Goal: Task Accomplishment & Management: Understand process/instructions

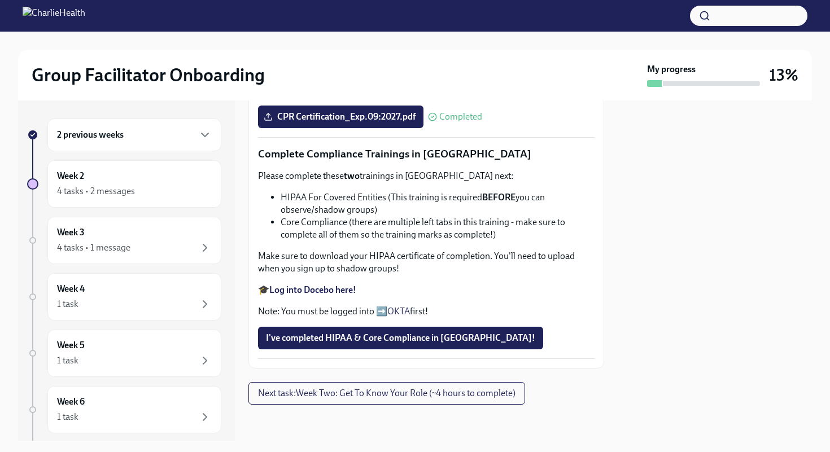
scroll to position [639, 0]
click at [168, 243] on div "4 tasks • 1 message" at bounding box center [134, 248] width 155 height 14
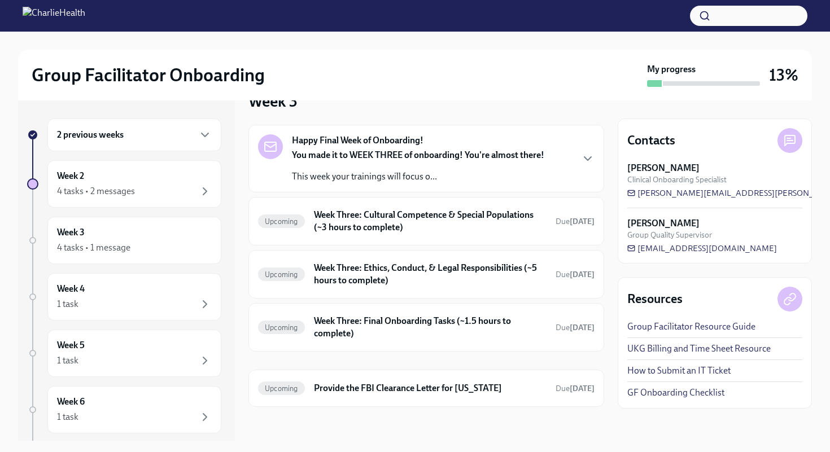
scroll to position [30, 0]
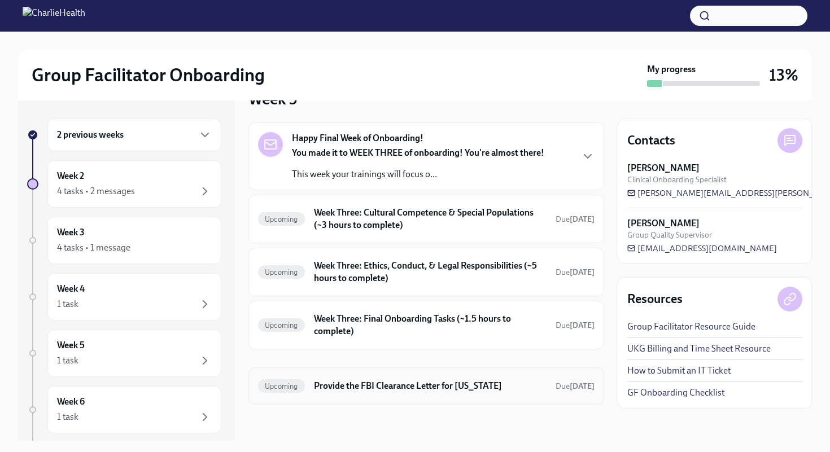
click at [373, 384] on h6 "Provide the FBI Clearance Letter for [US_STATE]" at bounding box center [430, 386] width 233 height 12
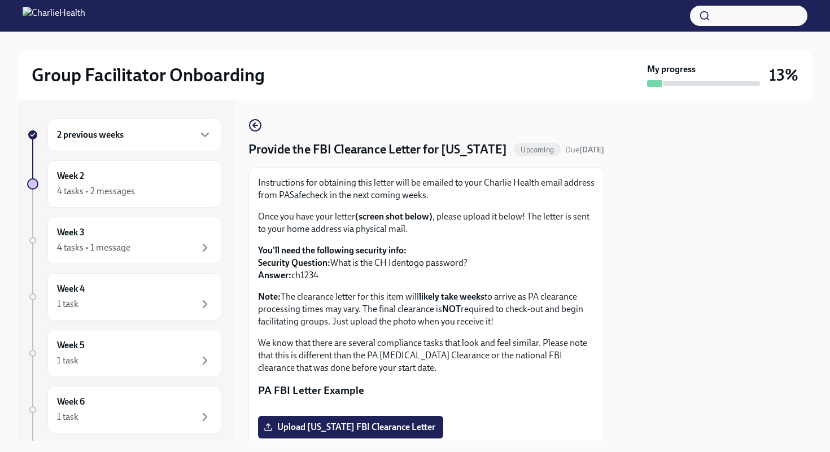
drag, startPoint x: 321, startPoint y: 168, endPoint x: 244, endPoint y: 173, distance: 76.4
click at [244, 173] on div "2 previous weeks Week 2 4 tasks • 2 messages Week 3 4 tasks • 1 message Week 4 …" at bounding box center [415, 270] width 794 height 340
copy h4 "[US_STATE]"
click at [336, 184] on div "Provide the FBI Clearance Letter for [US_STATE] Upcoming Due [DATE] Instruction…" at bounding box center [426, 304] width 356 height 370
drag, startPoint x: 359, startPoint y: 213, endPoint x: 311, endPoint y: 211, distance: 48.0
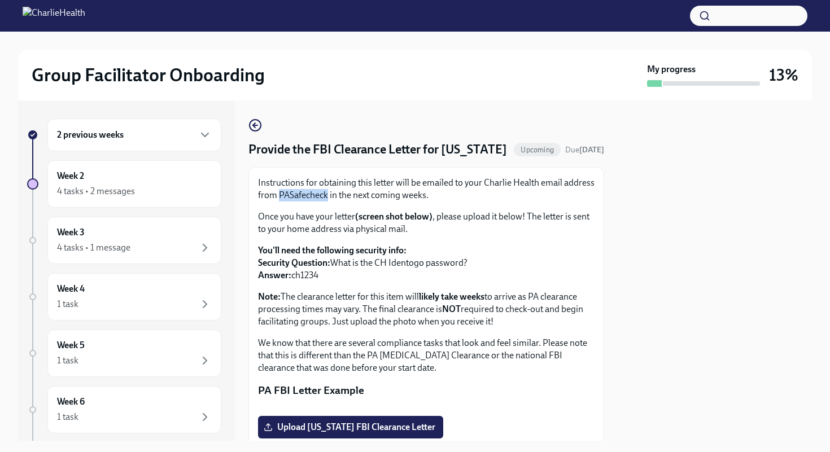
click at [311, 202] on p "Instructions for obtaining this letter will be emailed to your Charlie Health e…" at bounding box center [426, 189] width 336 height 25
copy p "PASafecheck"
click at [108, 195] on div "4 tasks • 2 messages" at bounding box center [96, 191] width 78 height 12
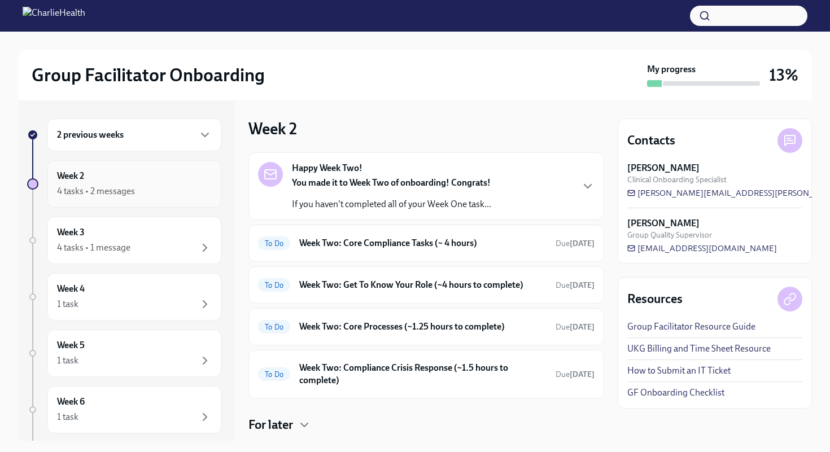
click at [93, 191] on div "4 tasks • 2 messages" at bounding box center [96, 191] width 78 height 12
click at [207, 133] on div "2 previous weeks" at bounding box center [134, 135] width 174 height 33
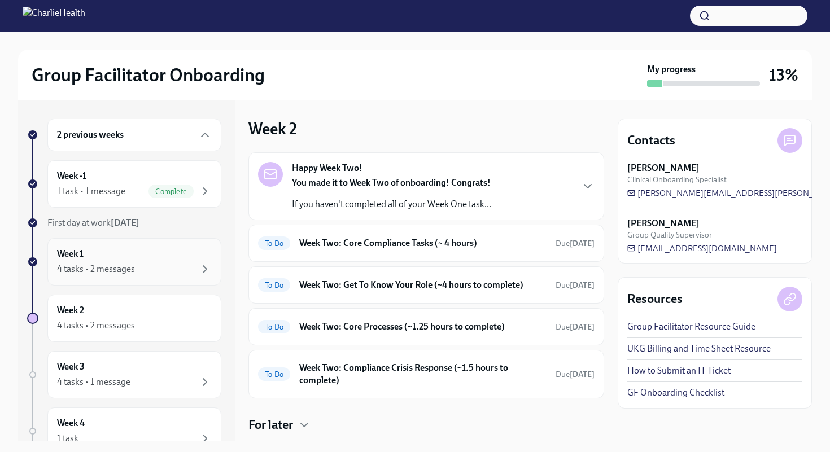
click at [142, 267] on div "4 tasks • 2 messages" at bounding box center [134, 270] width 155 height 14
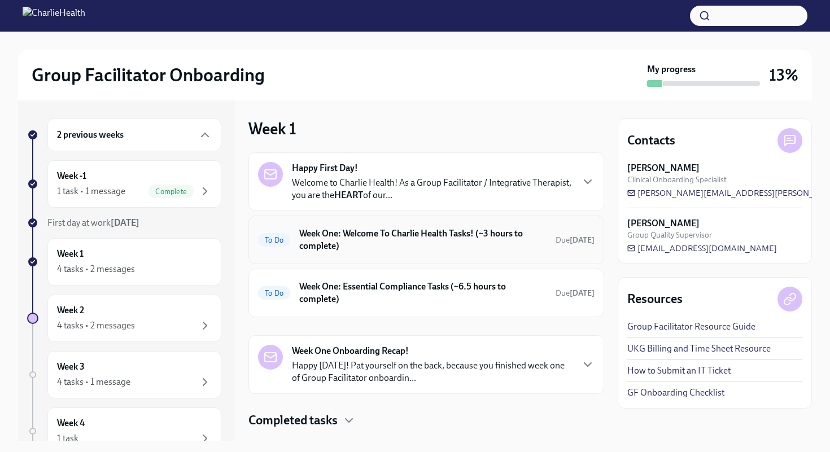
click at [397, 242] on h6 "Week One: Welcome To Charlie Health Tasks! (~3 hours to complete)" at bounding box center [422, 240] width 247 height 25
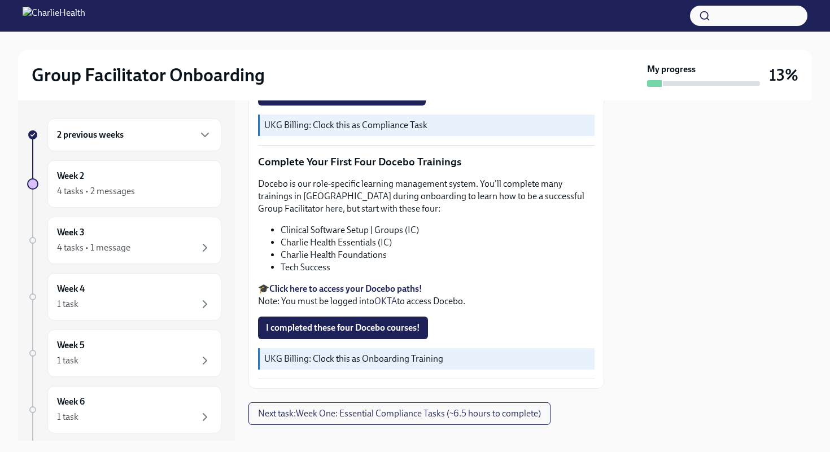
scroll to position [1420, 0]
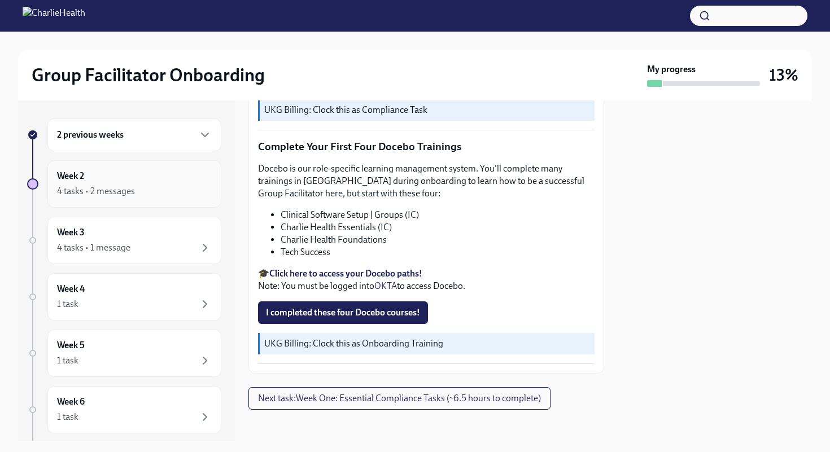
click at [114, 174] on div "Week 2 4 tasks • 2 messages" at bounding box center [134, 184] width 155 height 28
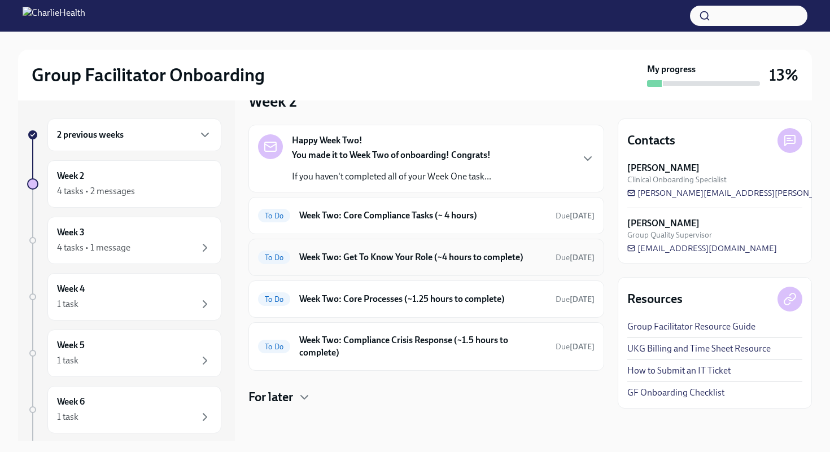
scroll to position [29, 0]
click at [139, 135] on div "2 previous weeks" at bounding box center [134, 135] width 155 height 14
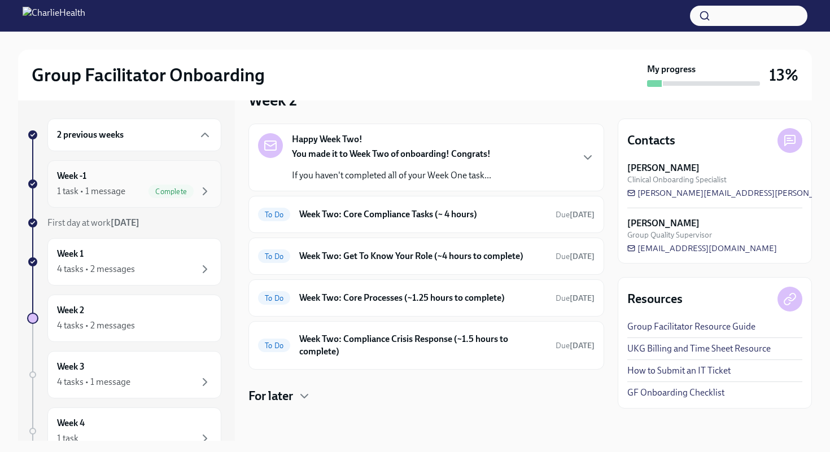
click at [125, 196] on div "1 task • 1 message Complete" at bounding box center [134, 192] width 155 height 14
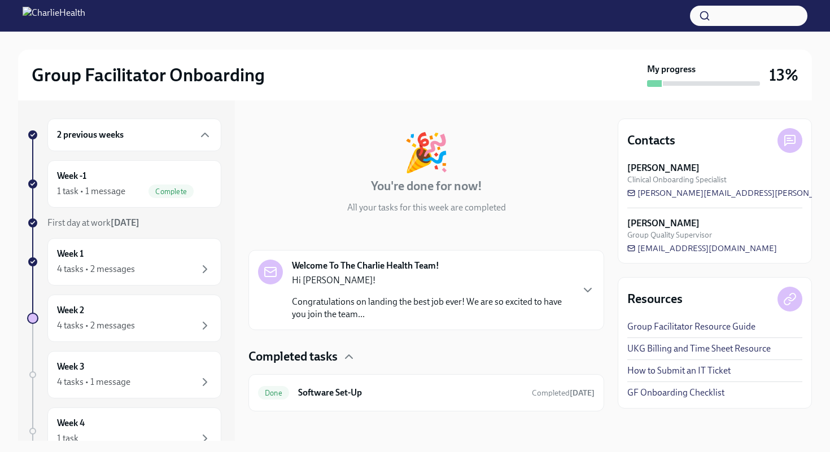
scroll to position [43, 0]
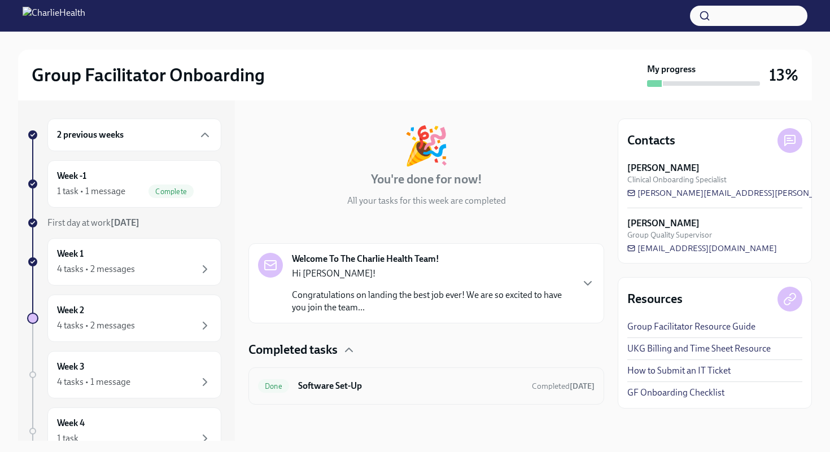
click at [361, 380] on h6 "Software Set-Up" at bounding box center [410, 386] width 225 height 12
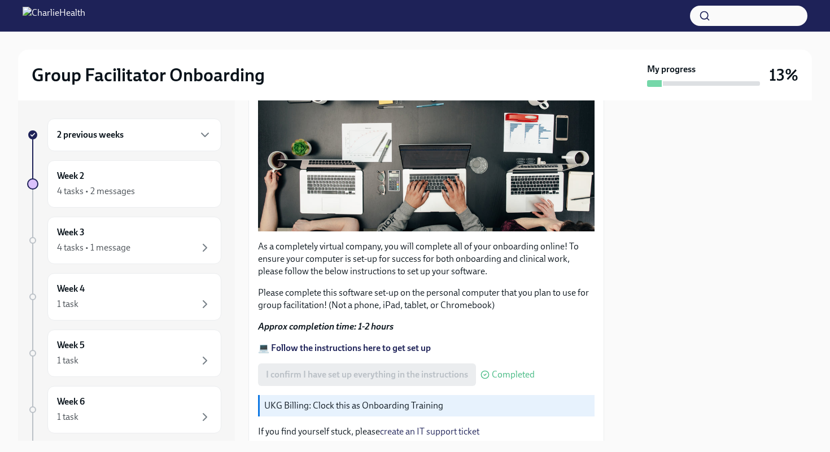
scroll to position [317, 0]
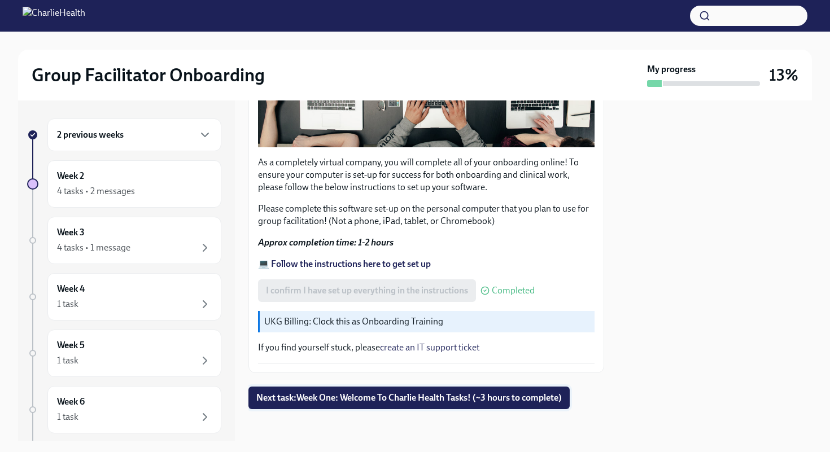
click at [467, 397] on span "Next task : Week One: Welcome To Charlie Health Tasks! (~3 hours to complete)" at bounding box center [408, 397] width 305 height 11
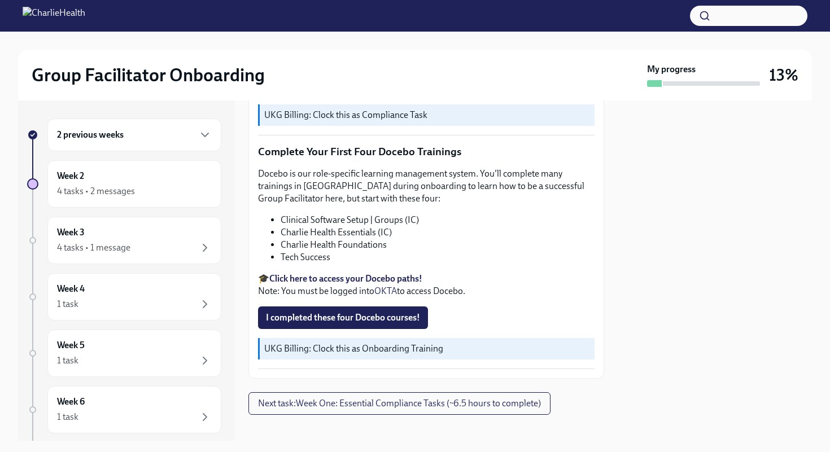
scroll to position [1420, 0]
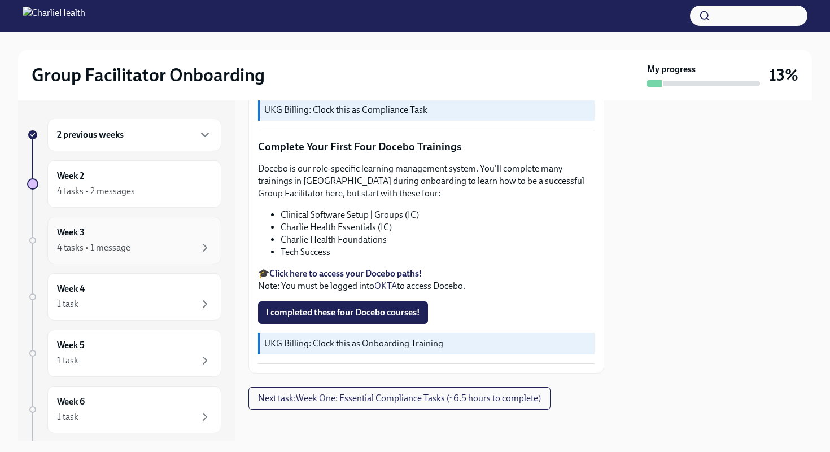
click at [167, 234] on div "Week 3 4 tasks • 1 message" at bounding box center [134, 240] width 155 height 28
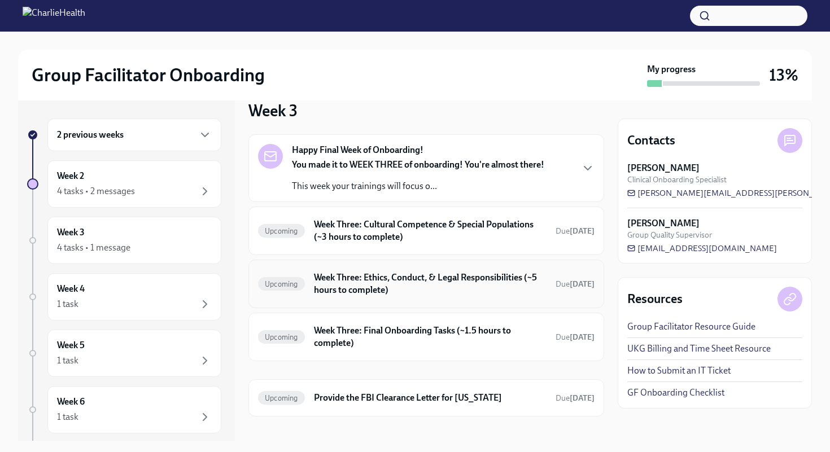
scroll to position [30, 0]
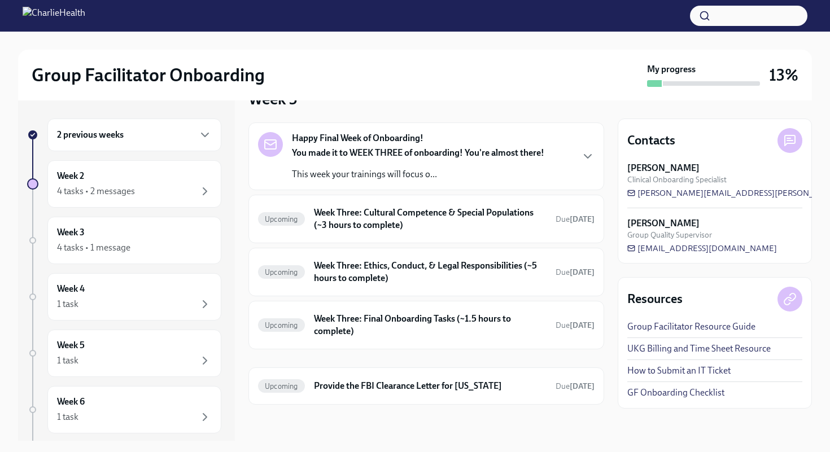
click at [141, 146] on div "2 previous weeks" at bounding box center [134, 135] width 174 height 33
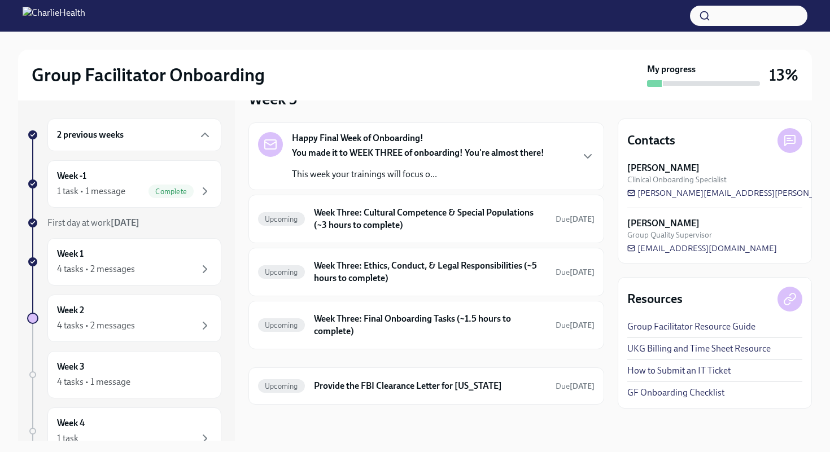
click at [169, 125] on div "2 previous weeks" at bounding box center [134, 135] width 174 height 33
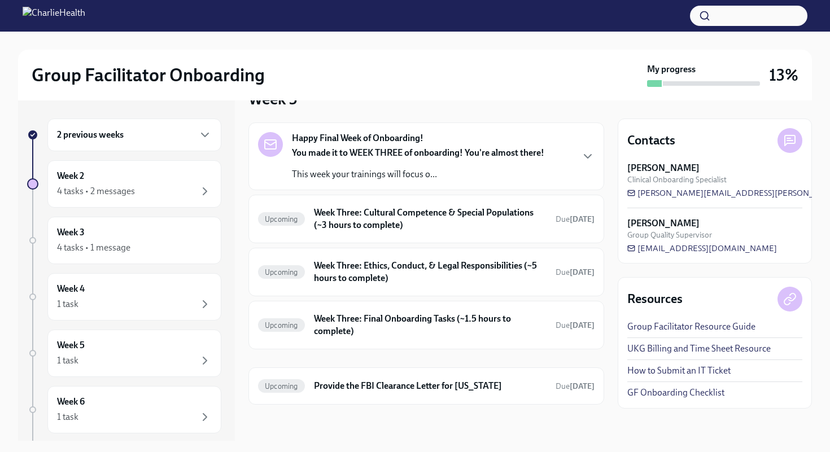
click at [169, 125] on div "2 previous weeks" at bounding box center [134, 135] width 174 height 33
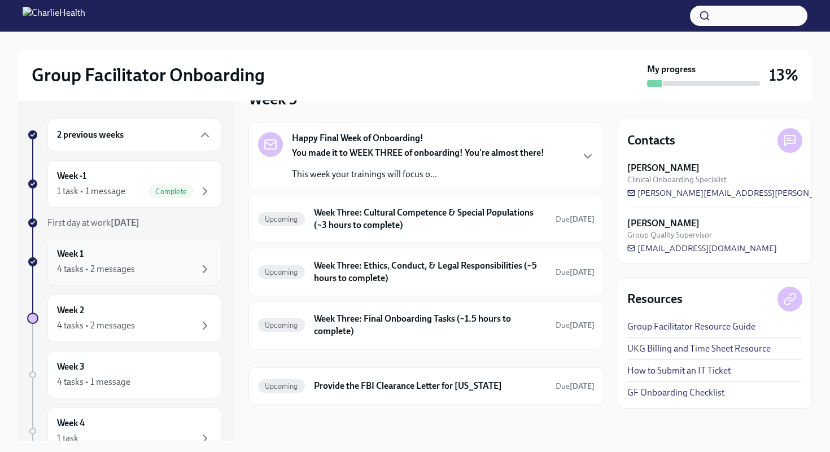
click at [128, 263] on div "4 tasks • 2 messages" at bounding box center [96, 269] width 78 height 12
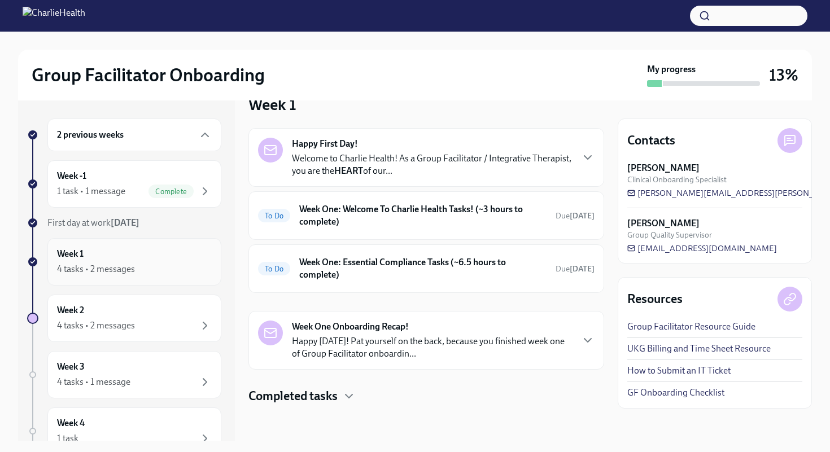
scroll to position [24, 0]
click at [346, 168] on p "Welcome to Charlie Health! As a Group Facilitator / Integrative Therapist, you …" at bounding box center [432, 164] width 280 height 25
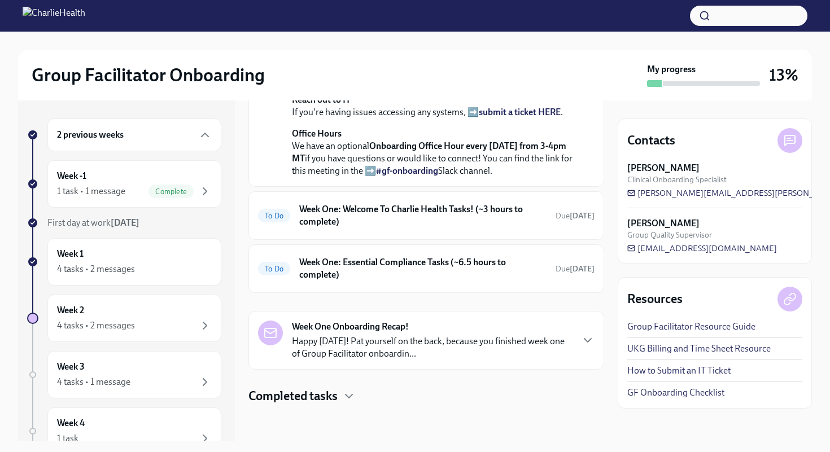
scroll to position [438, 0]
click at [344, 228] on h6 "Week One: Welcome To Charlie Health Tasks! (~3 hours to complete)" at bounding box center [422, 215] width 247 height 25
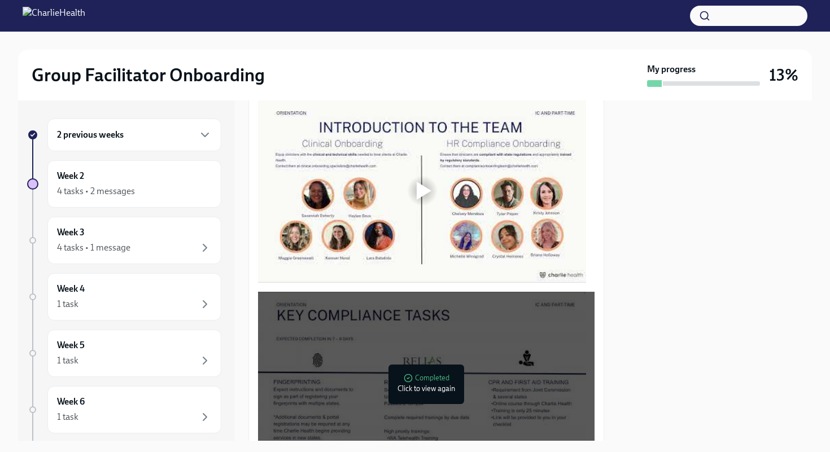
scroll to position [882, 0]
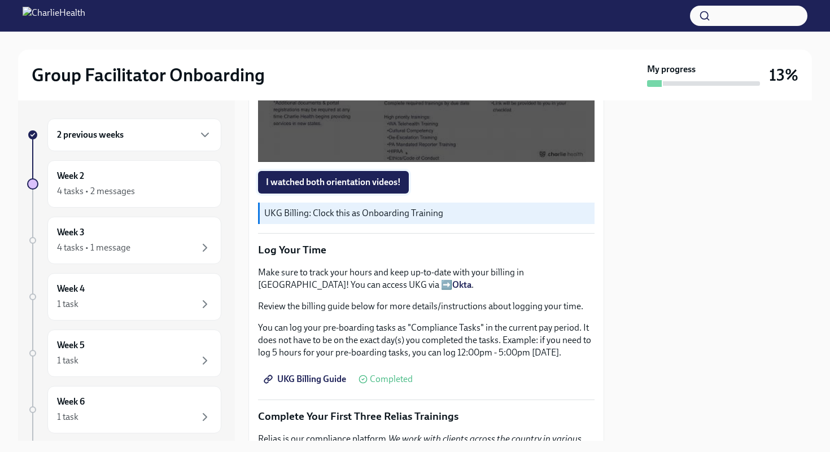
click at [307, 179] on span "I watched both orientation videos!" at bounding box center [333, 182] width 135 height 11
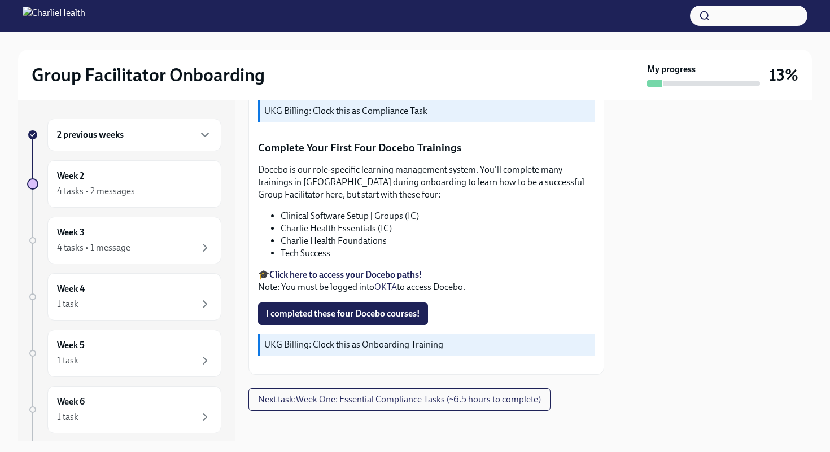
scroll to position [1420, 0]
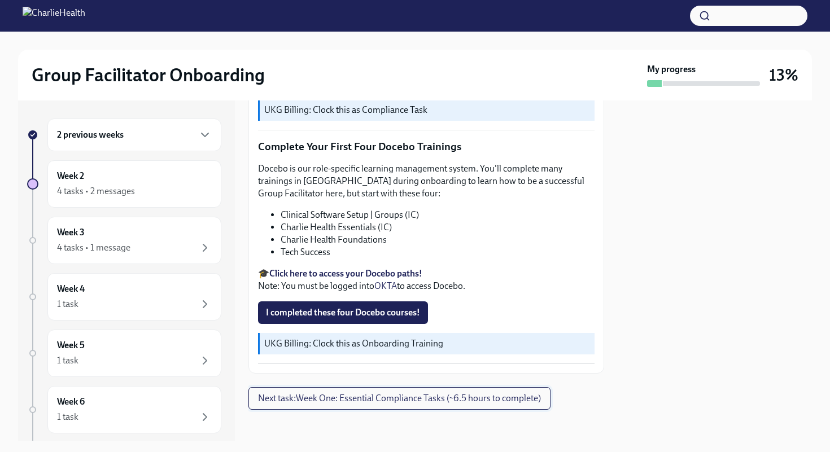
click at [379, 395] on span "Next task : Week One: Essential Compliance Tasks (~6.5 hours to complete)" at bounding box center [399, 398] width 283 height 11
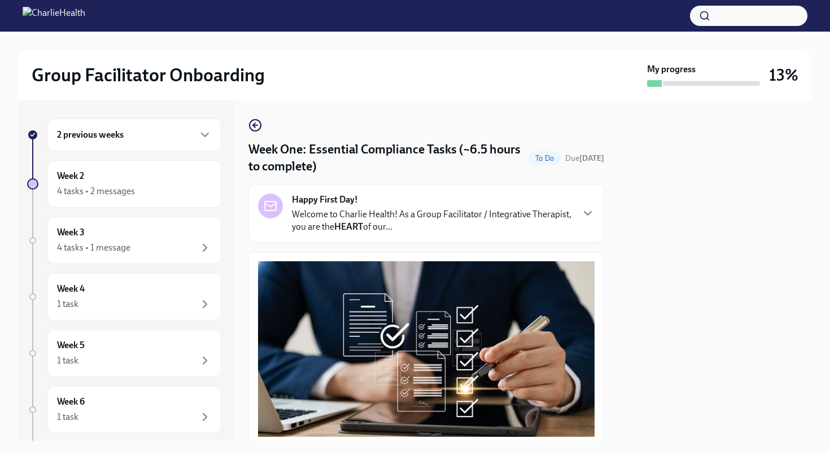
click at [741, 16] on button "button" at bounding box center [748, 16] width 117 height 20
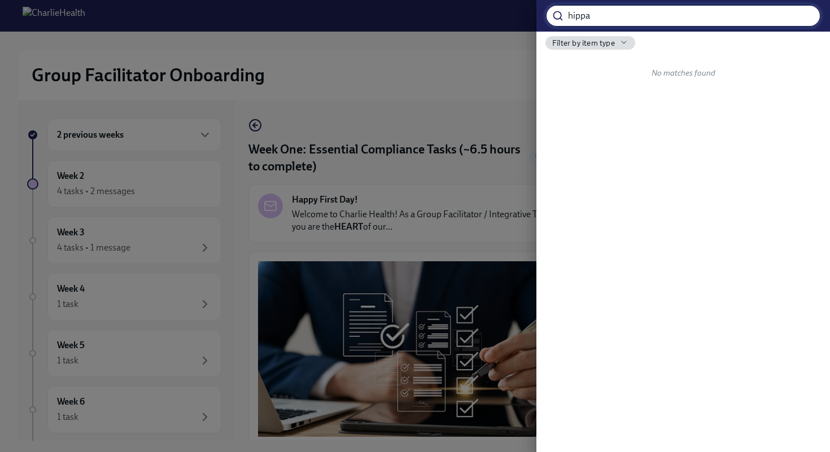
type input "hippa"
click at [741, 14] on input "hippa" at bounding box center [694, 16] width 253 height 23
click at [599, 40] on span "Filter by item type" at bounding box center [583, 43] width 63 height 11
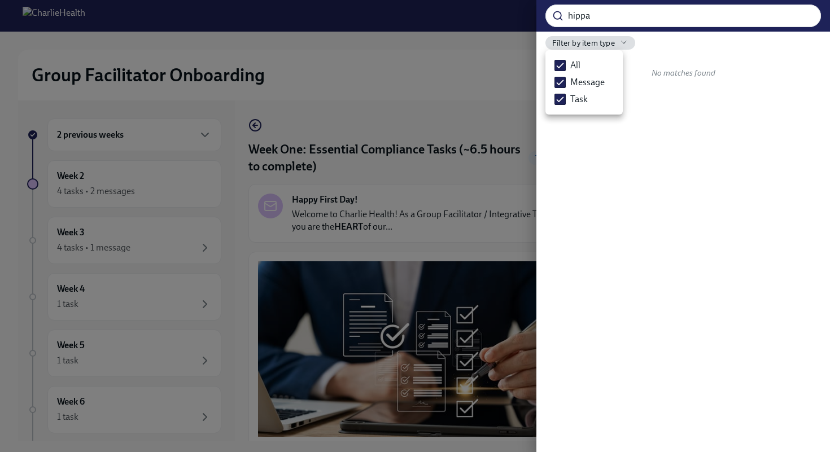
click at [599, 40] on div at bounding box center [415, 226] width 830 height 452
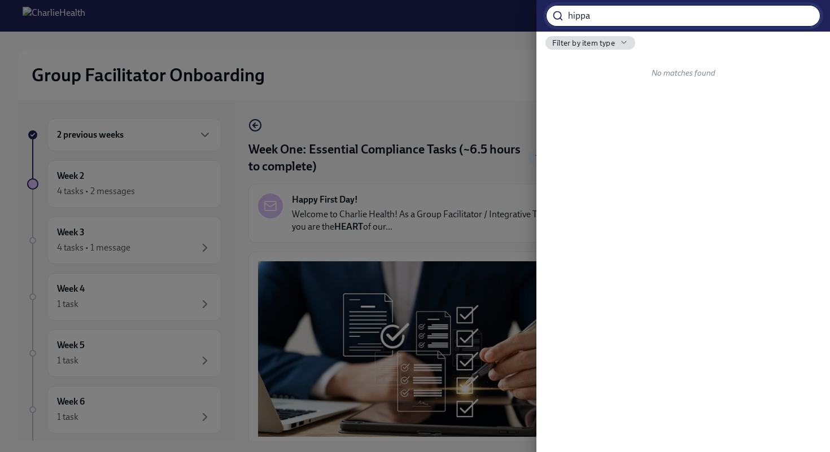
click at [803, 15] on input "hippa" at bounding box center [694, 16] width 253 height 23
click at [456, 24] on div at bounding box center [415, 226] width 830 height 452
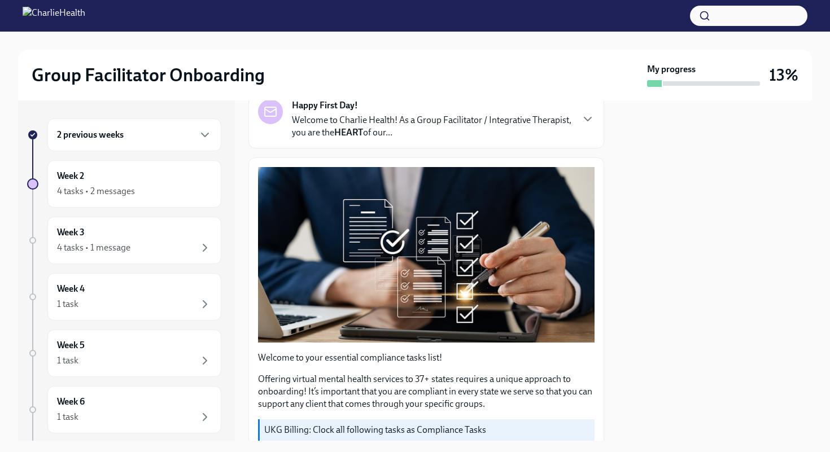
scroll to position [5, 0]
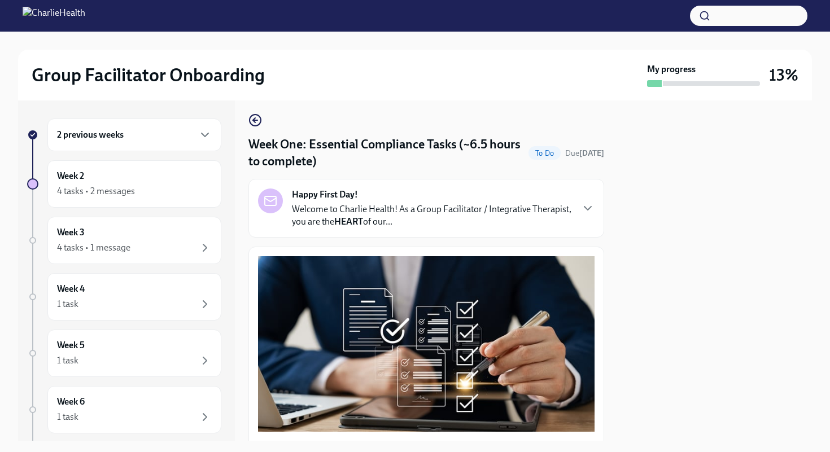
click at [451, 218] on p "Welcome to Charlie Health! As a Group Facilitator / Integrative Therapist, you …" at bounding box center [432, 215] width 280 height 25
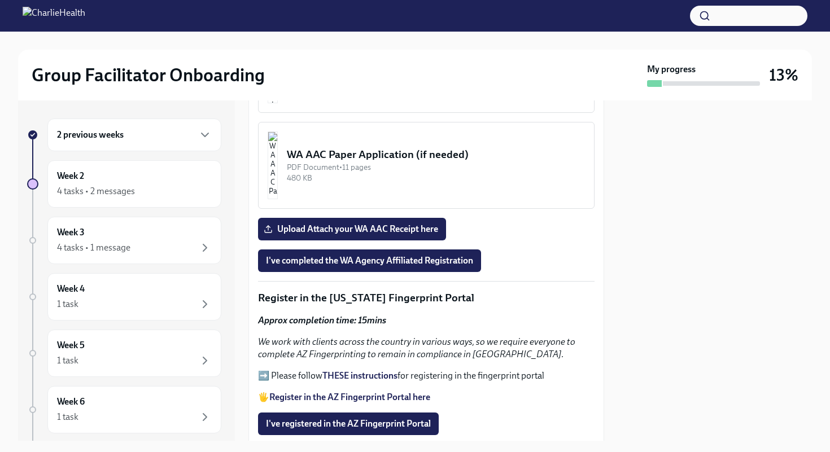
scroll to position [1527, 0]
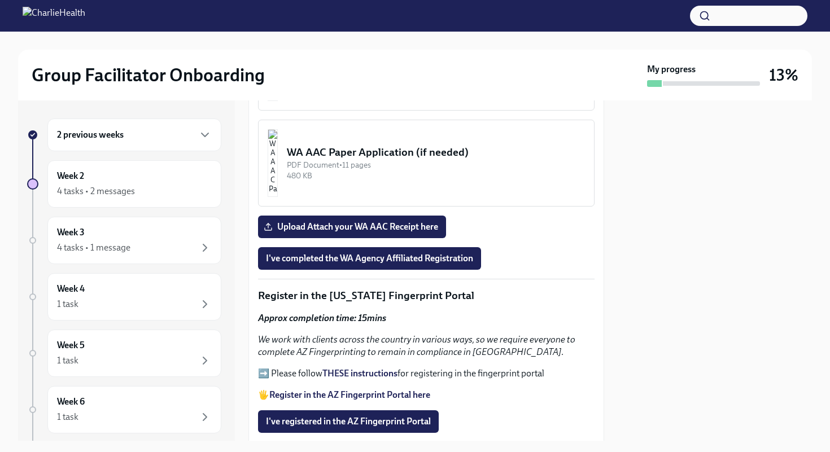
click at [460, 111] on button "WA AAC Instructions PDF Document • 6 pages 344.66 KB" at bounding box center [426, 67] width 336 height 87
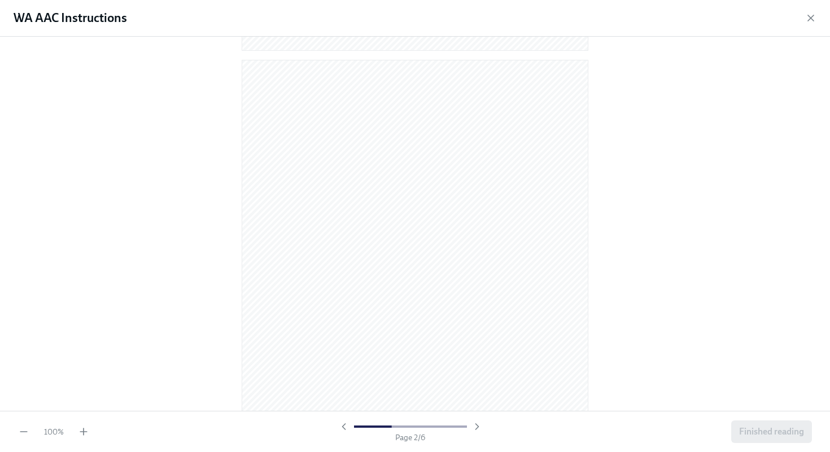
scroll to position [0, 0]
click at [811, 17] on icon "button" at bounding box center [811, 18] width 6 height 6
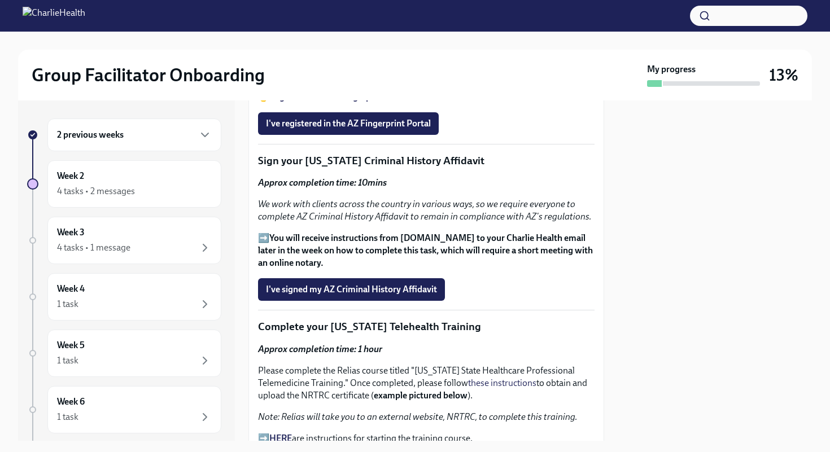
scroll to position [1781, 0]
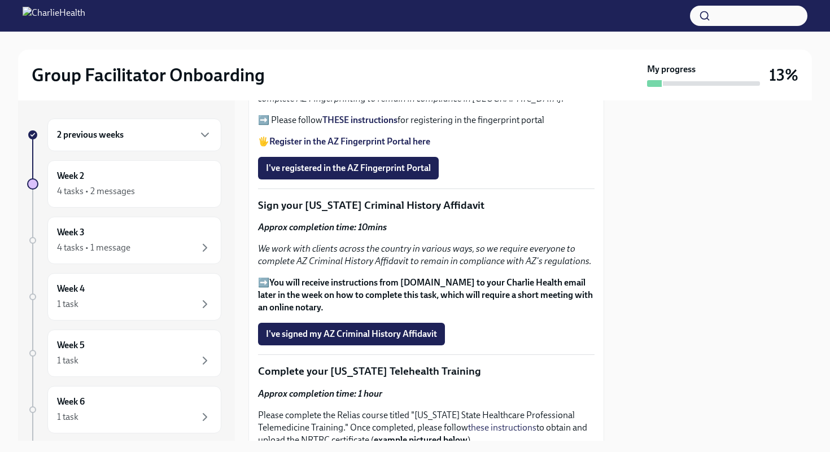
click at [371, 147] on strong "Register in the AZ Fingerprint Portal here" at bounding box center [349, 141] width 161 height 11
click at [178, 139] on div "2 previous weeks" at bounding box center [134, 135] width 155 height 14
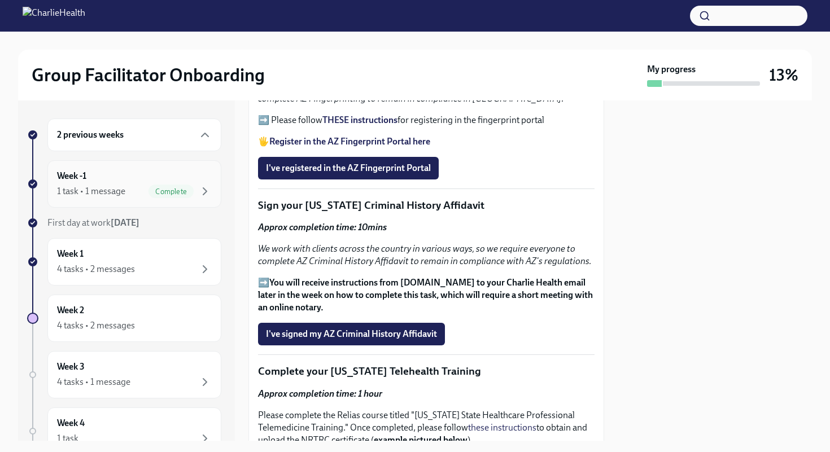
click at [179, 191] on span "Complete" at bounding box center [170, 191] width 45 height 8
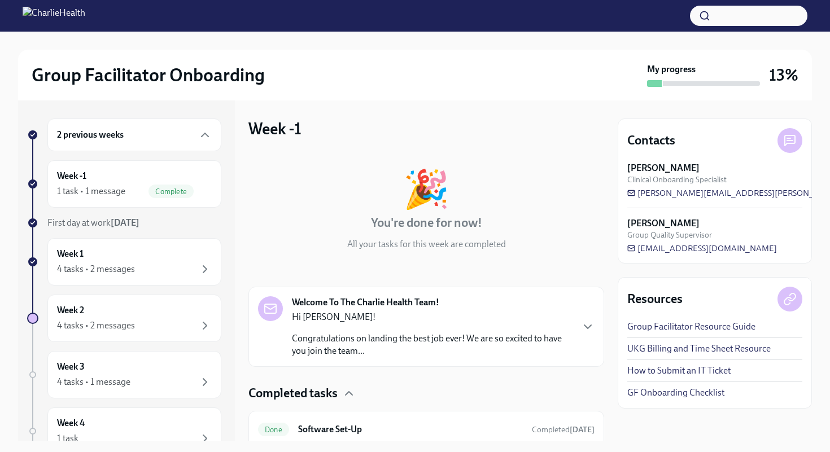
scroll to position [43, 0]
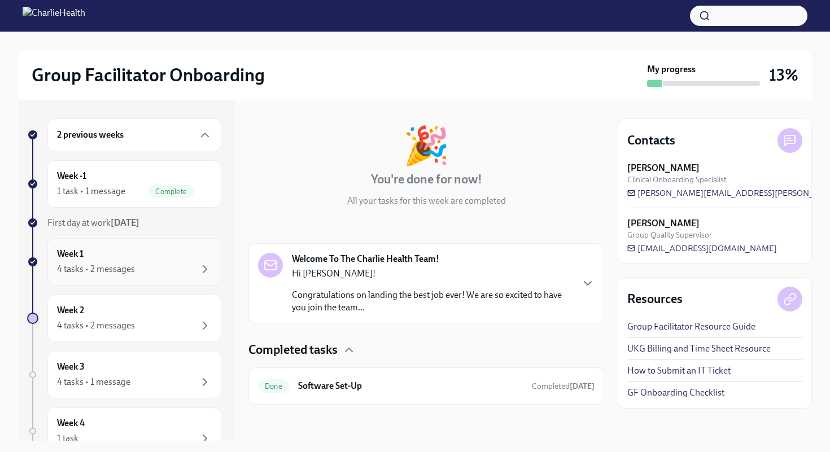
click at [150, 270] on div "4 tasks • 2 messages" at bounding box center [134, 270] width 155 height 14
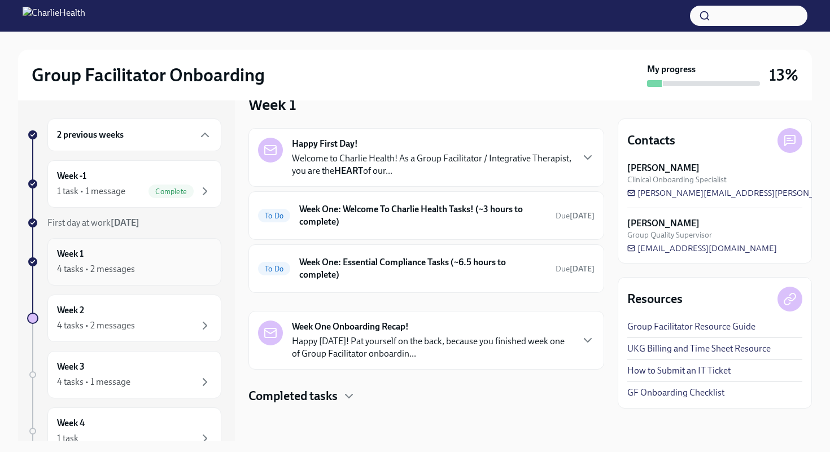
scroll to position [24, 0]
click at [317, 274] on h6 "Week One: Essential Compliance Tasks (~6.5 hours to complete)" at bounding box center [422, 268] width 247 height 25
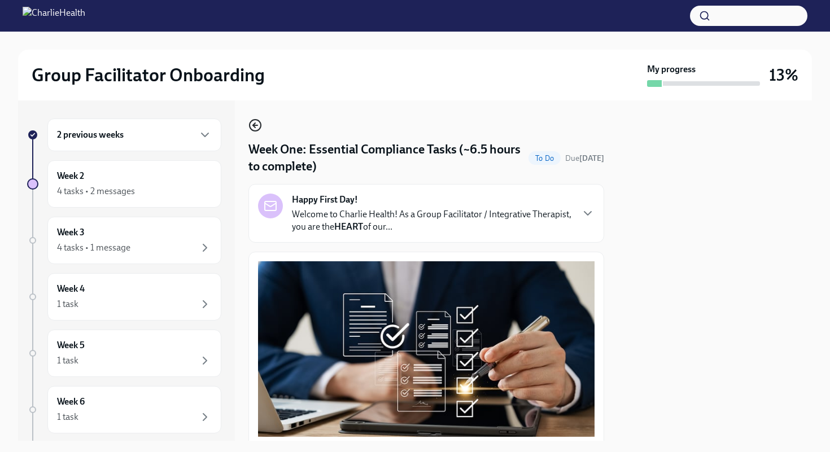
click at [250, 124] on icon "button" at bounding box center [255, 126] width 14 height 14
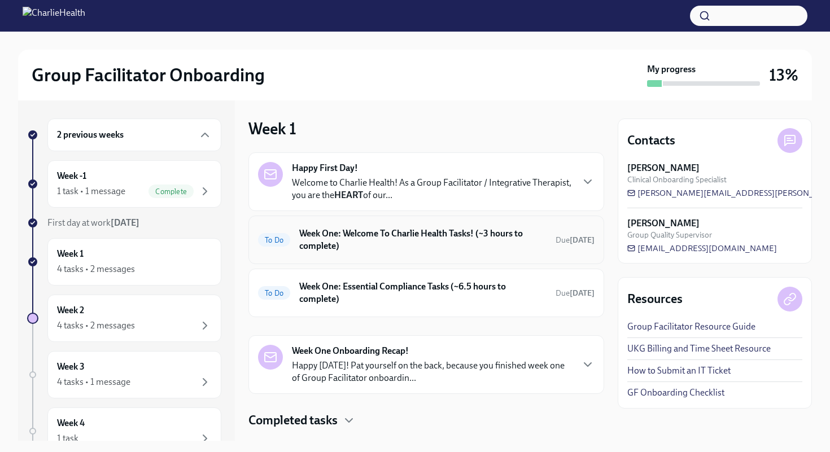
click at [349, 239] on h6 "Week One: Welcome To Charlie Health Tasks! (~3 hours to complete)" at bounding box center [422, 240] width 247 height 25
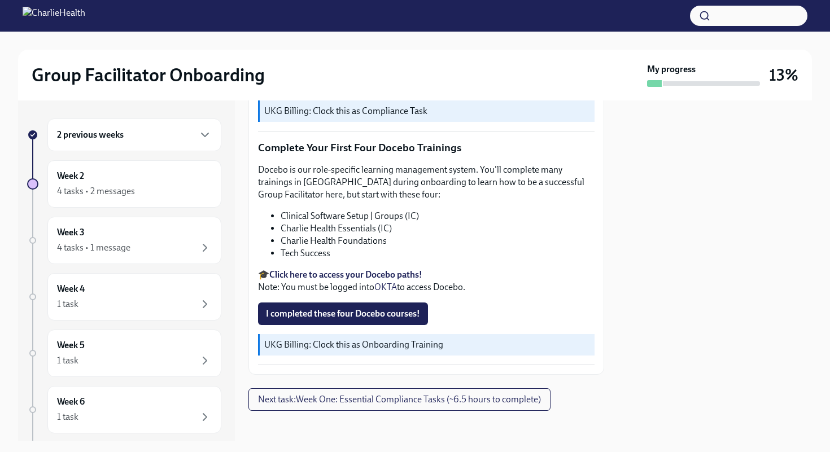
scroll to position [1420, 0]
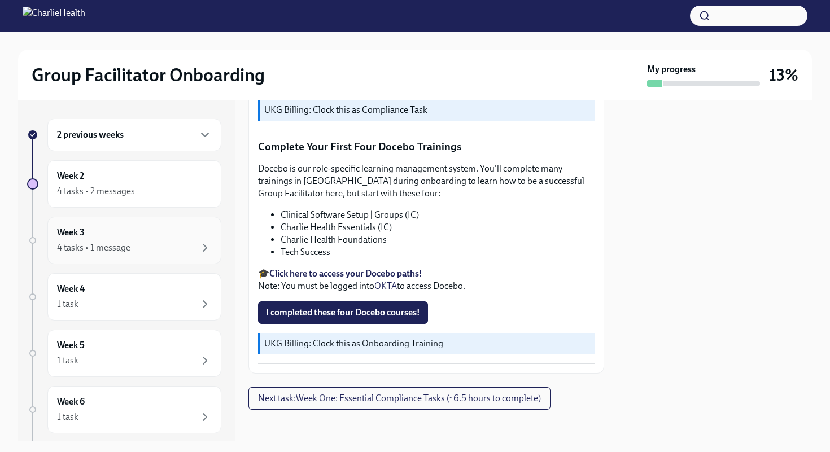
click at [179, 239] on div "Week 3 4 tasks • 1 message" at bounding box center [134, 240] width 155 height 28
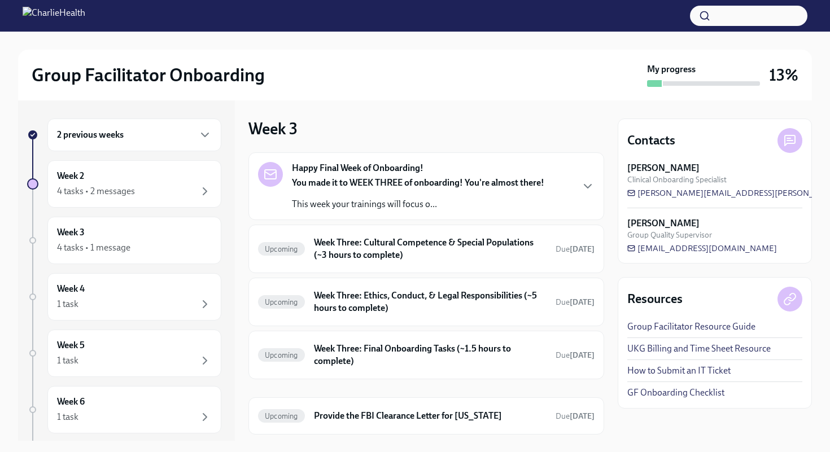
scroll to position [15, 0]
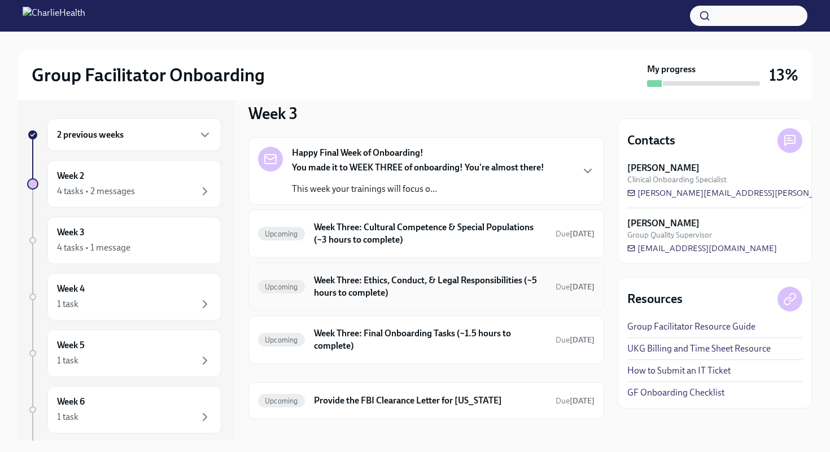
click at [393, 275] on h6 "Week Three: Ethics, Conduct, & Legal Responsibilities (~5 hours to complete)" at bounding box center [430, 286] width 233 height 25
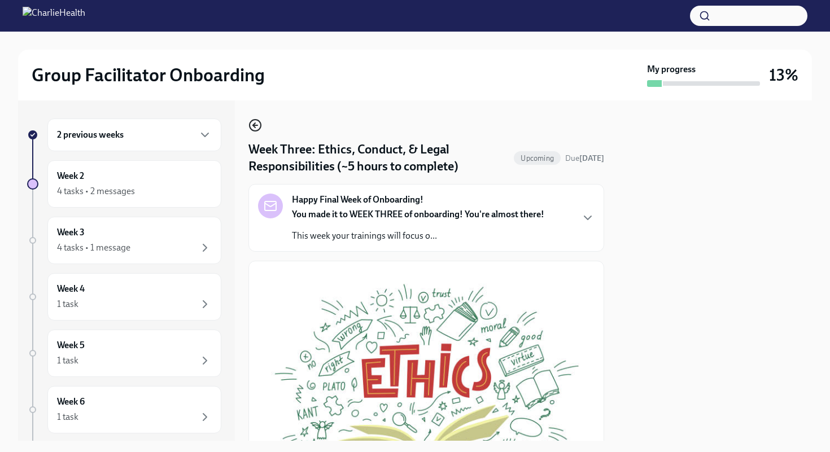
click at [256, 127] on icon "button" at bounding box center [255, 126] width 14 height 14
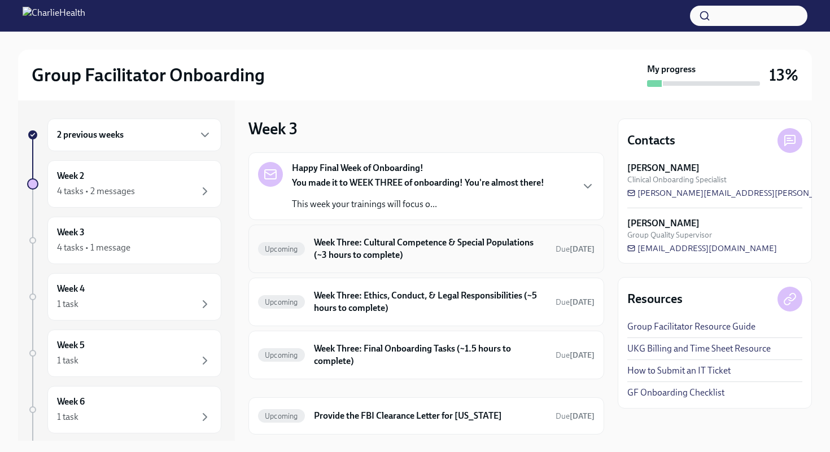
click at [339, 235] on div "Upcoming Week Three: Cultural Competence & Special Populations (~3 hours to com…" at bounding box center [426, 248] width 336 height 29
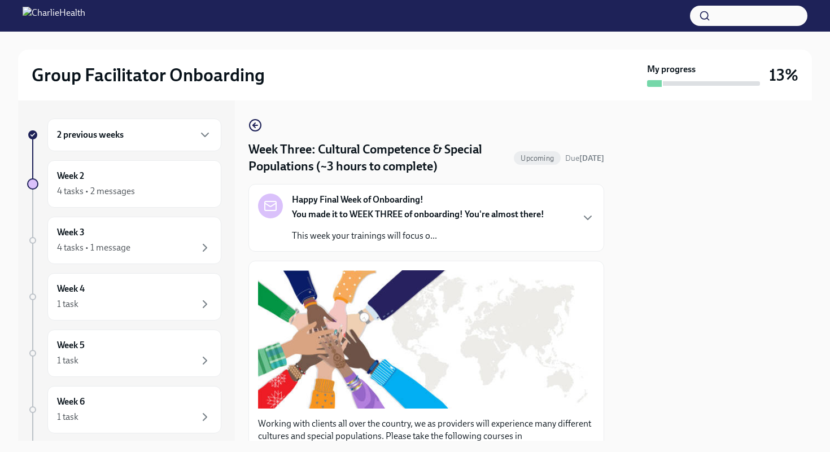
click at [160, 134] on div "2 previous weeks" at bounding box center [134, 135] width 155 height 14
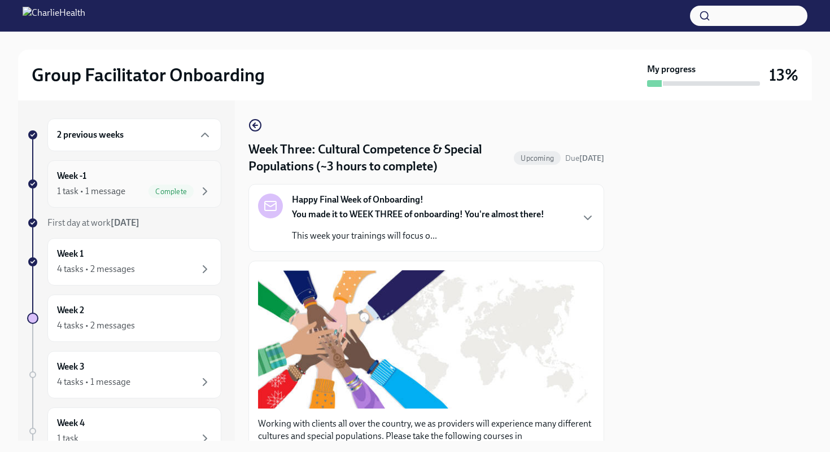
click at [158, 190] on span "Complete" at bounding box center [170, 191] width 45 height 8
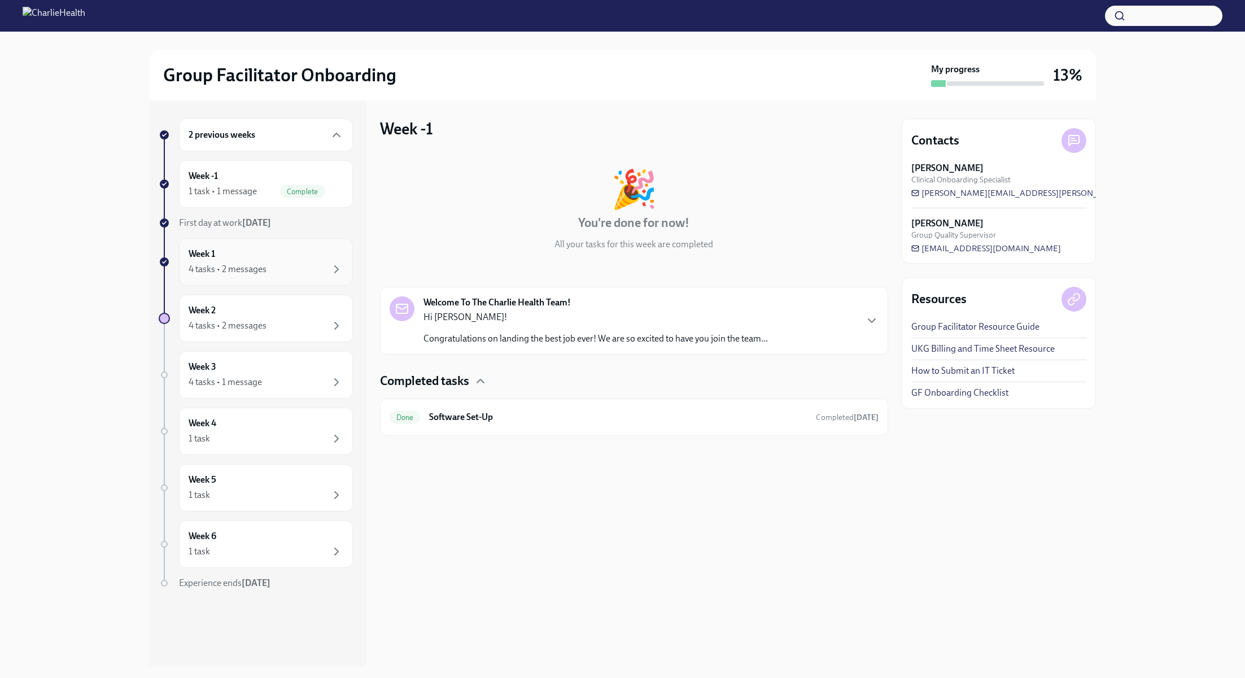
click at [294, 270] on div "4 tasks • 2 messages" at bounding box center [266, 270] width 155 height 14
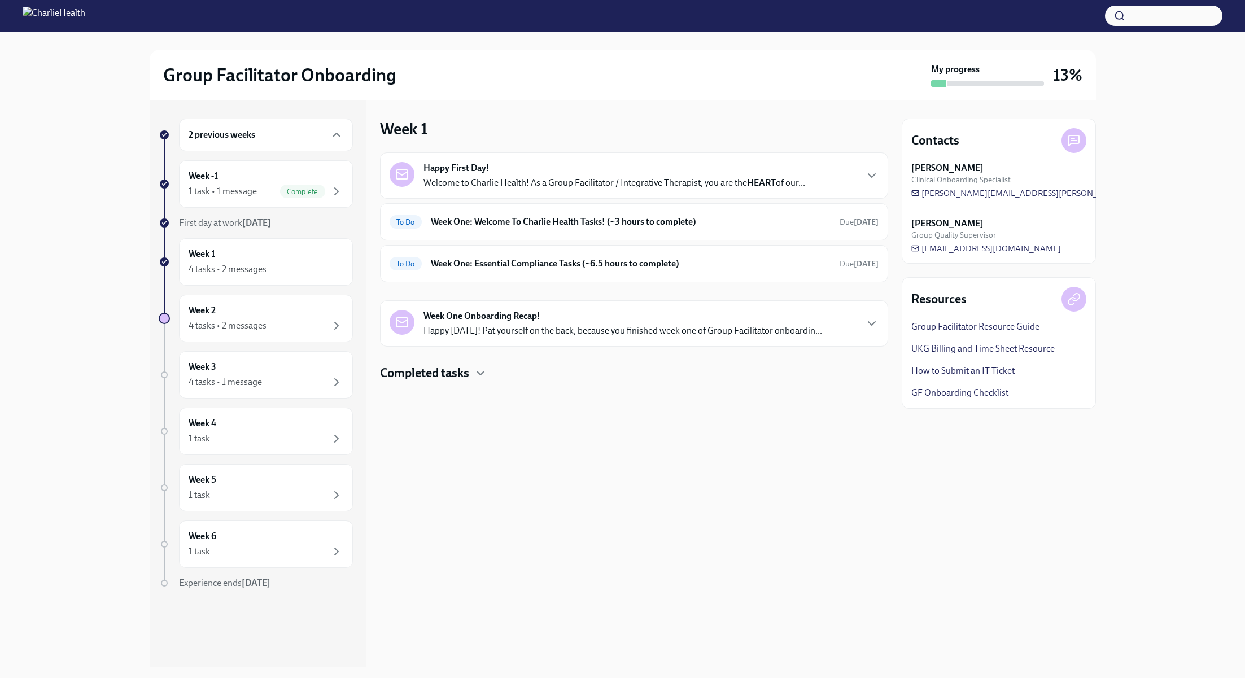
click at [571, 178] on p "Welcome to Charlie Health! As a Group Facilitator / Integrative Therapist, you …" at bounding box center [614, 183] width 382 height 12
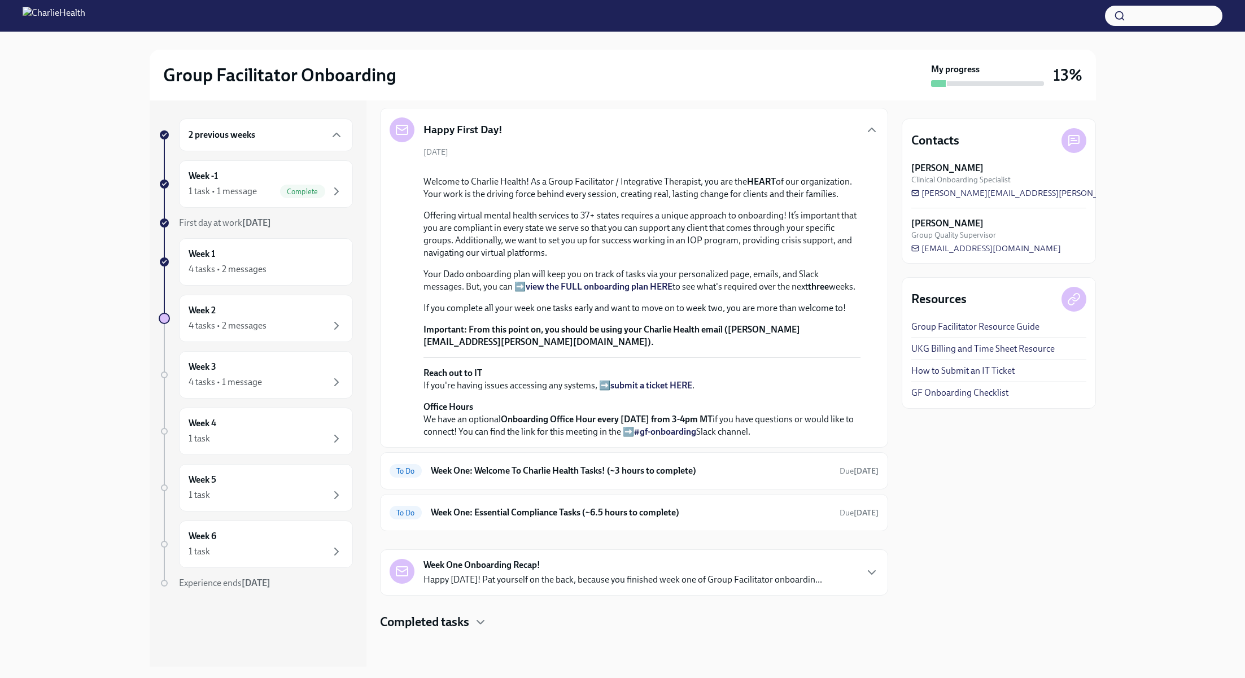
scroll to position [197, 0]
click at [625, 292] on strong "view the FULL onboarding plan HERE" at bounding box center [599, 286] width 147 height 11
click at [288, 182] on div "Week -1 1 task • 1 message Complete" at bounding box center [266, 184] width 155 height 28
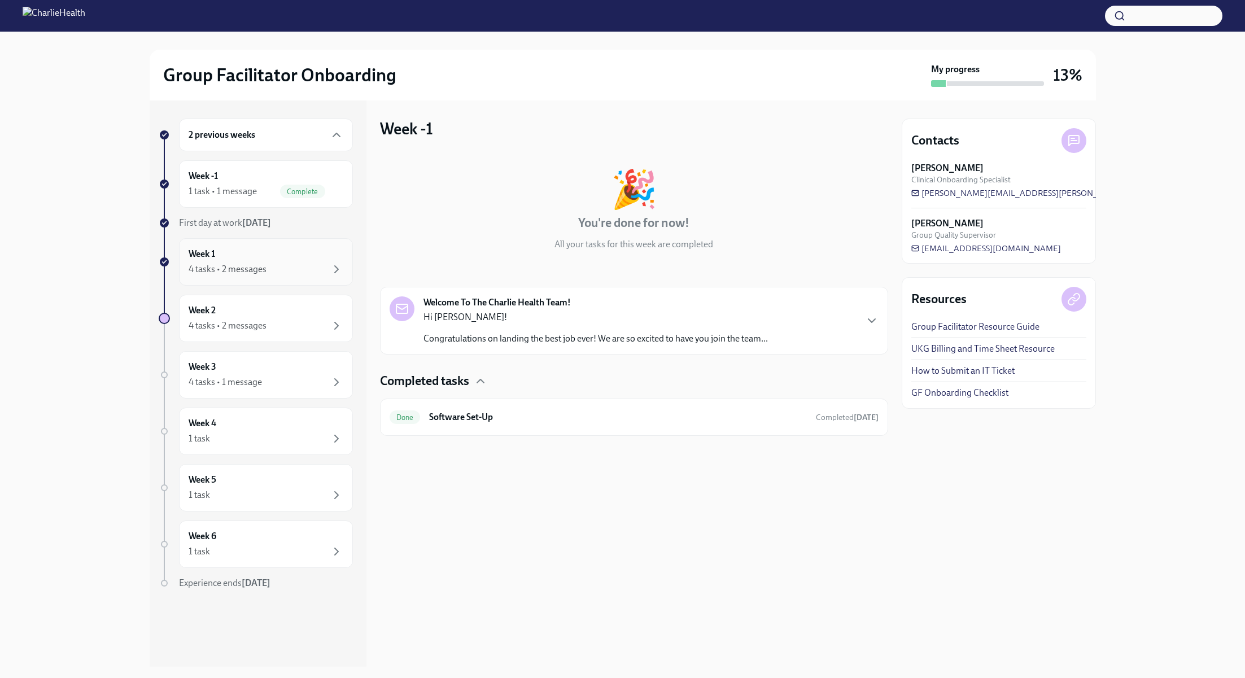
click at [250, 269] on div "4 tasks • 2 messages" at bounding box center [228, 269] width 78 height 12
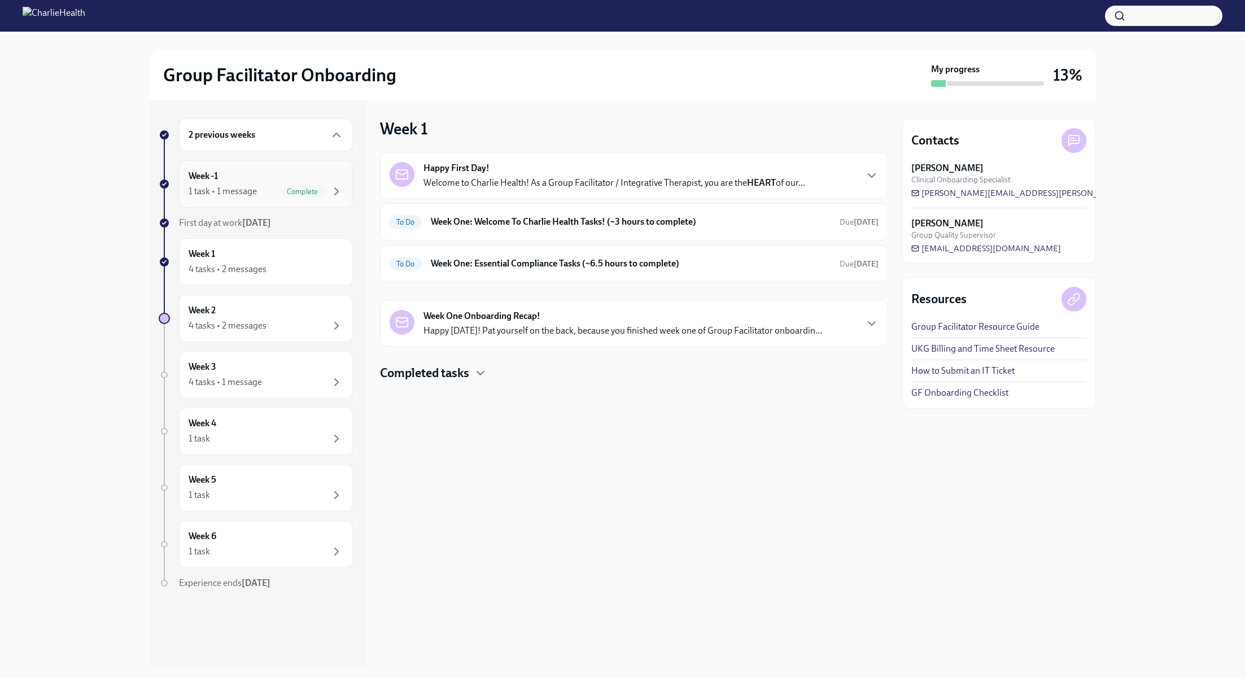
click at [270, 186] on div "1 task • 1 message Complete" at bounding box center [266, 192] width 155 height 14
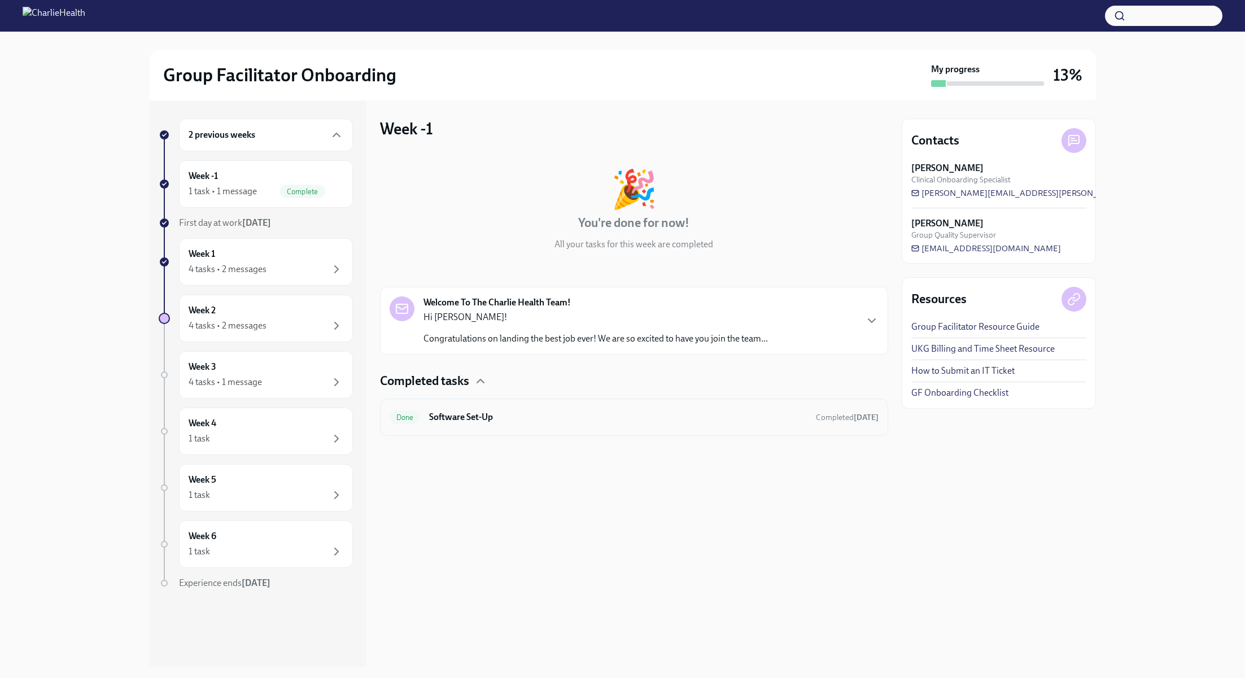
click at [725, 429] on div "Done Software Set-Up Completed [DATE]" at bounding box center [634, 417] width 508 height 37
click at [725, 415] on h6 "Software Set-Up" at bounding box center [617, 417] width 377 height 12
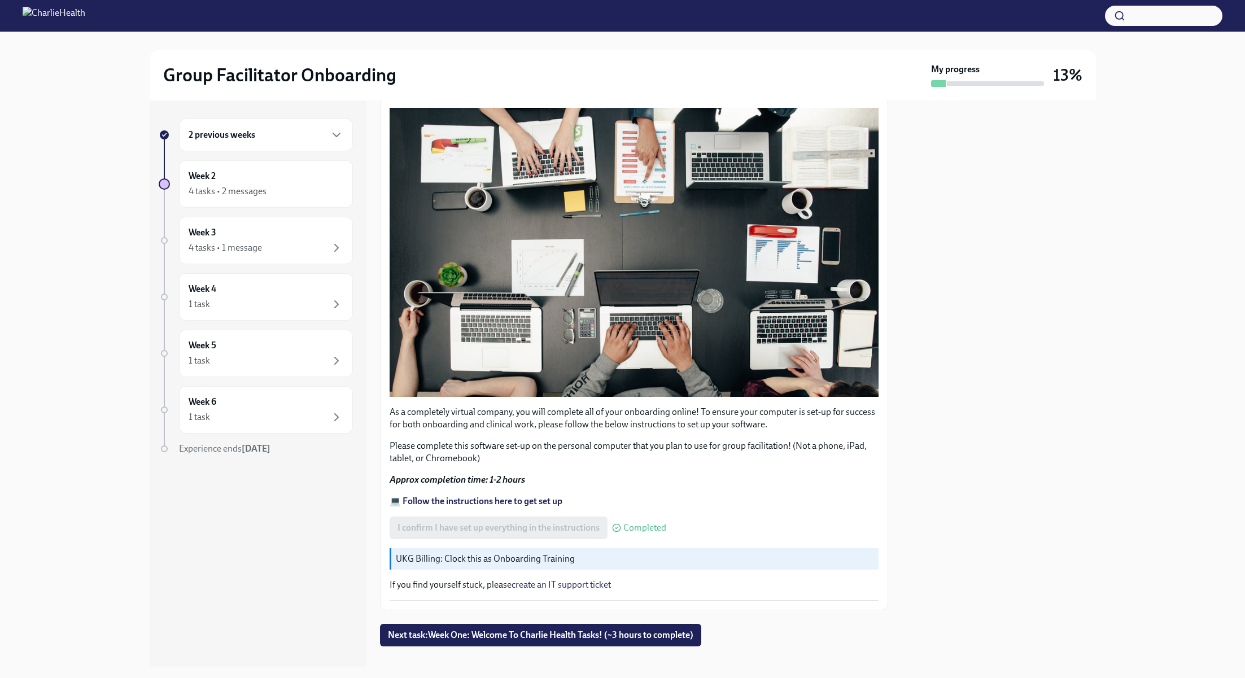
scroll to position [153, 0]
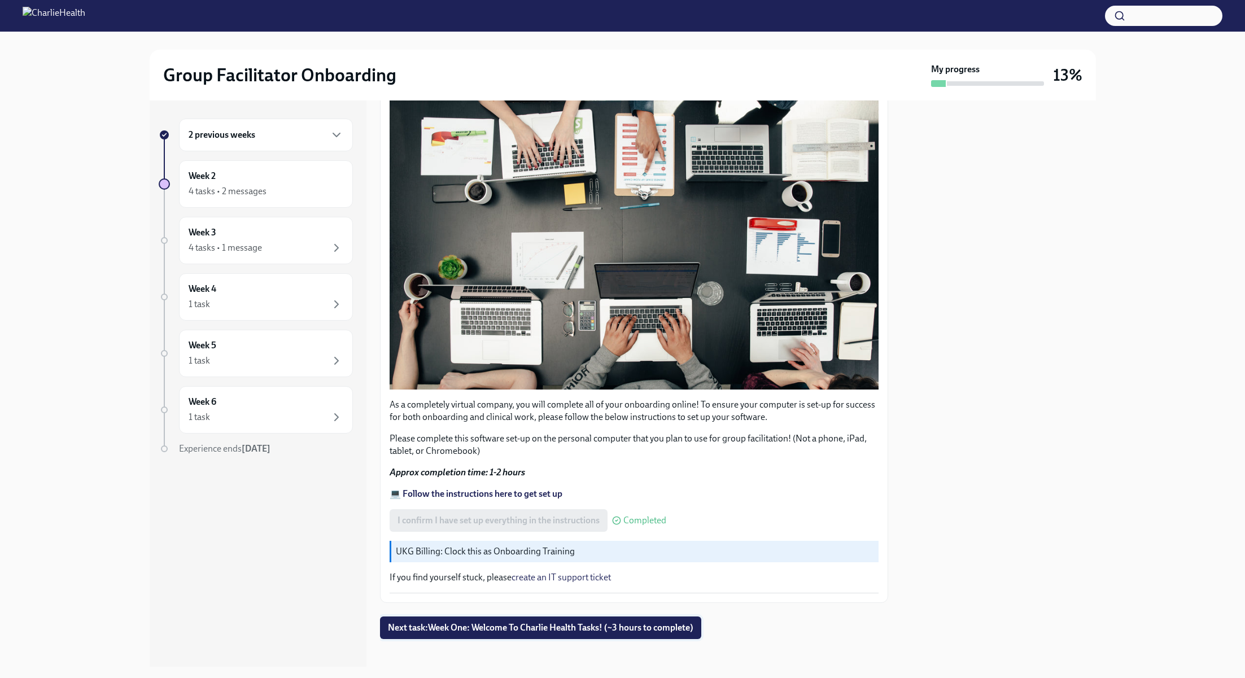
click at [589, 452] on span "Next task : Week One: Welcome To Charlie Health Tasks! (~3 hours to complete)" at bounding box center [540, 627] width 305 height 11
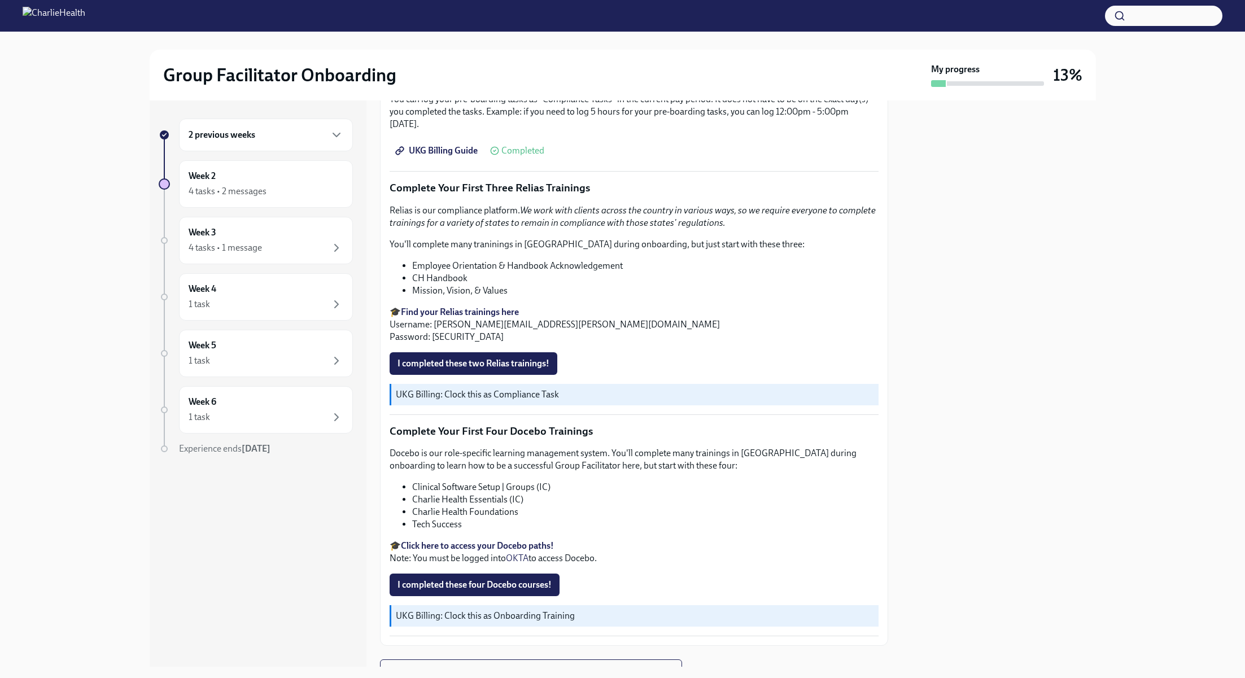
scroll to position [1295, 0]
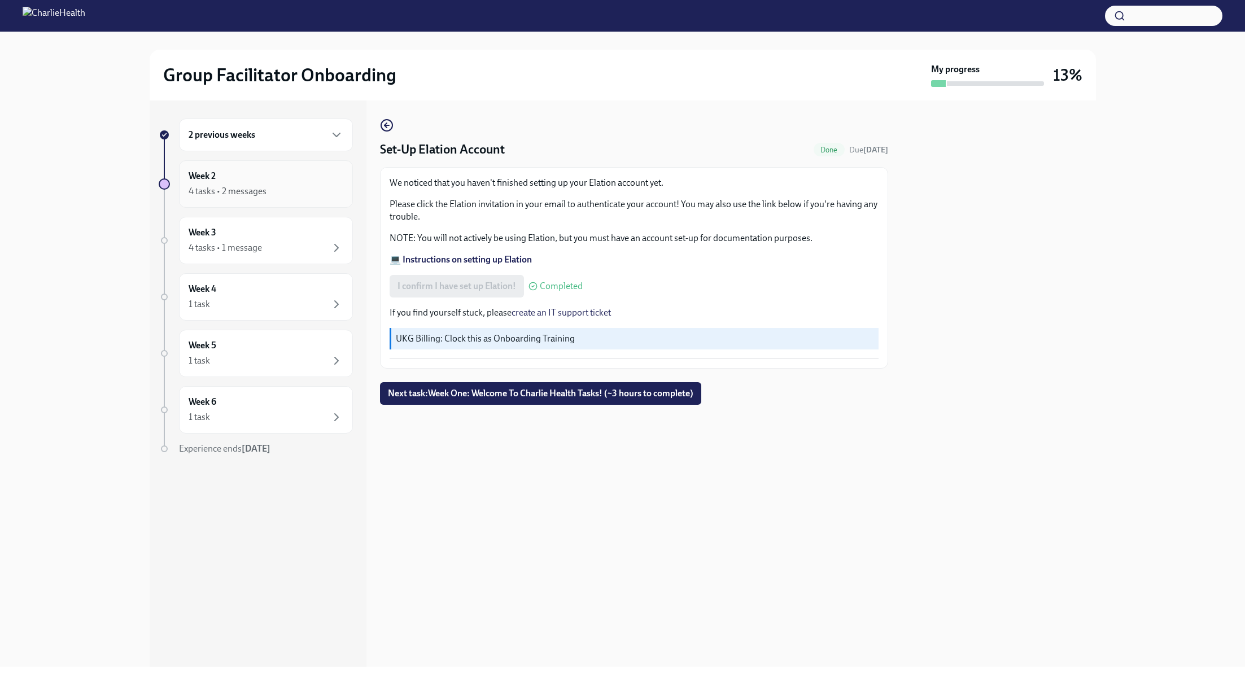
click at [290, 177] on div "Week 2 4 tasks • 2 messages" at bounding box center [266, 184] width 155 height 28
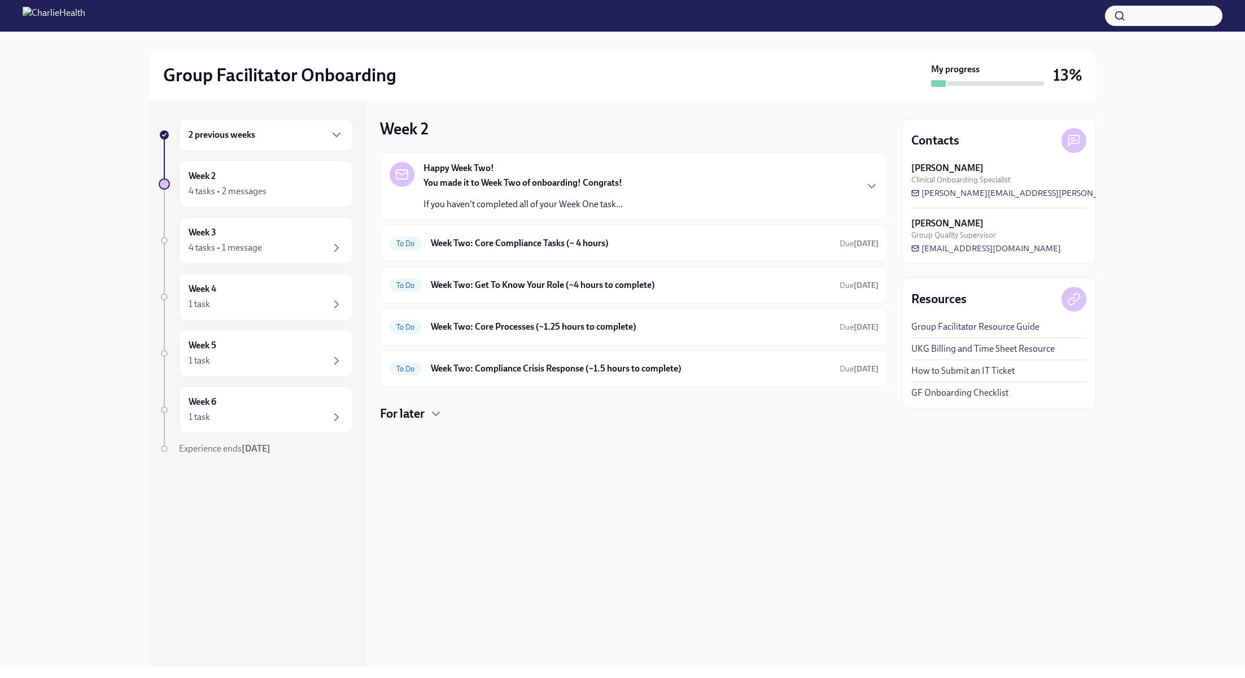
click at [245, 142] on div "2 previous weeks" at bounding box center [266, 135] width 174 height 33
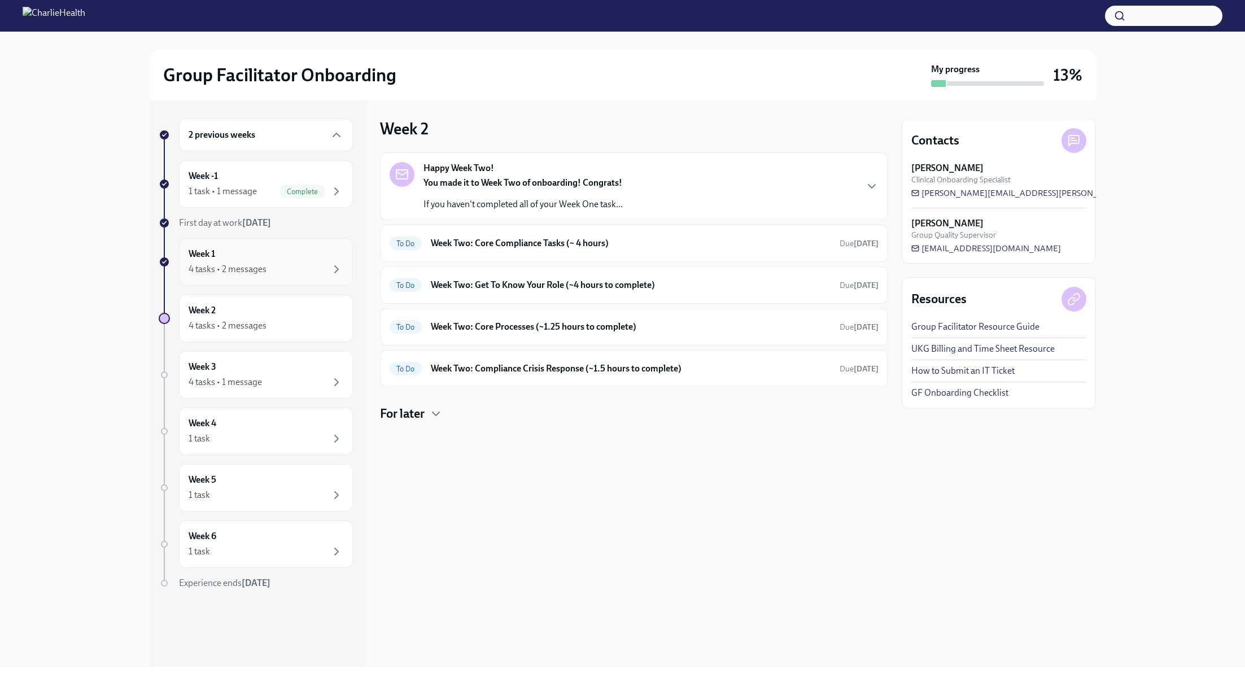
click at [264, 244] on div "Week 1 4 tasks • 2 messages" at bounding box center [266, 261] width 174 height 47
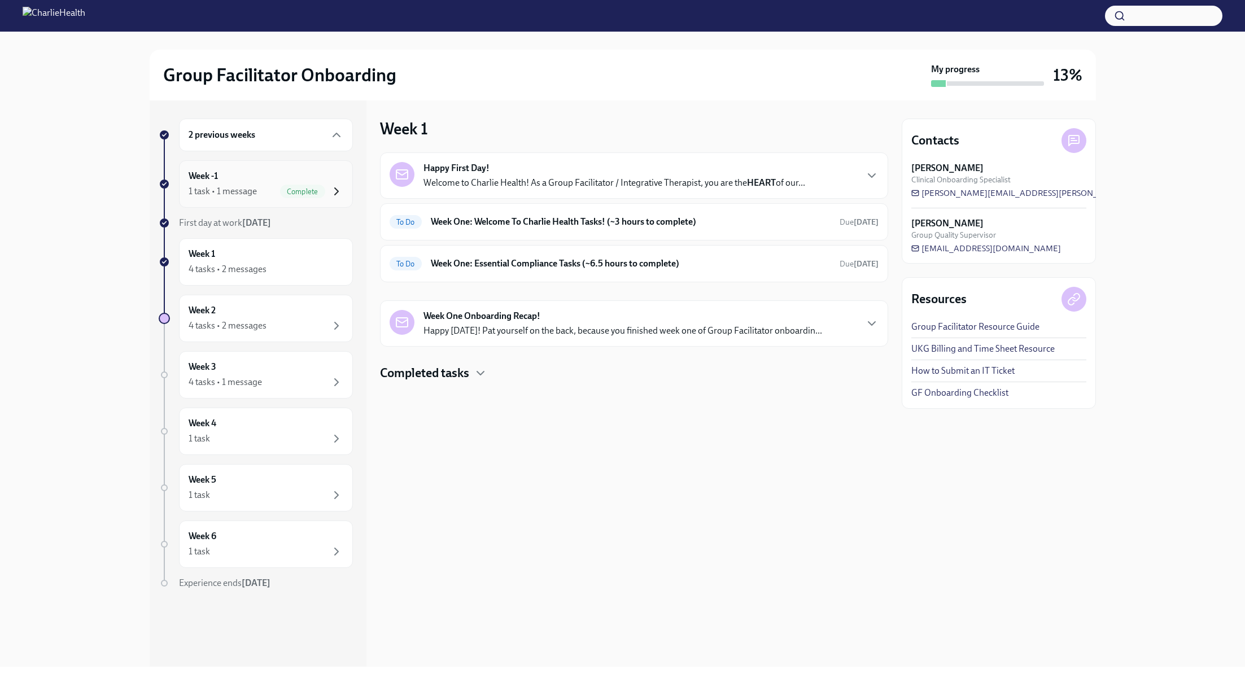
click at [337, 197] on icon "button" at bounding box center [337, 192] width 14 height 14
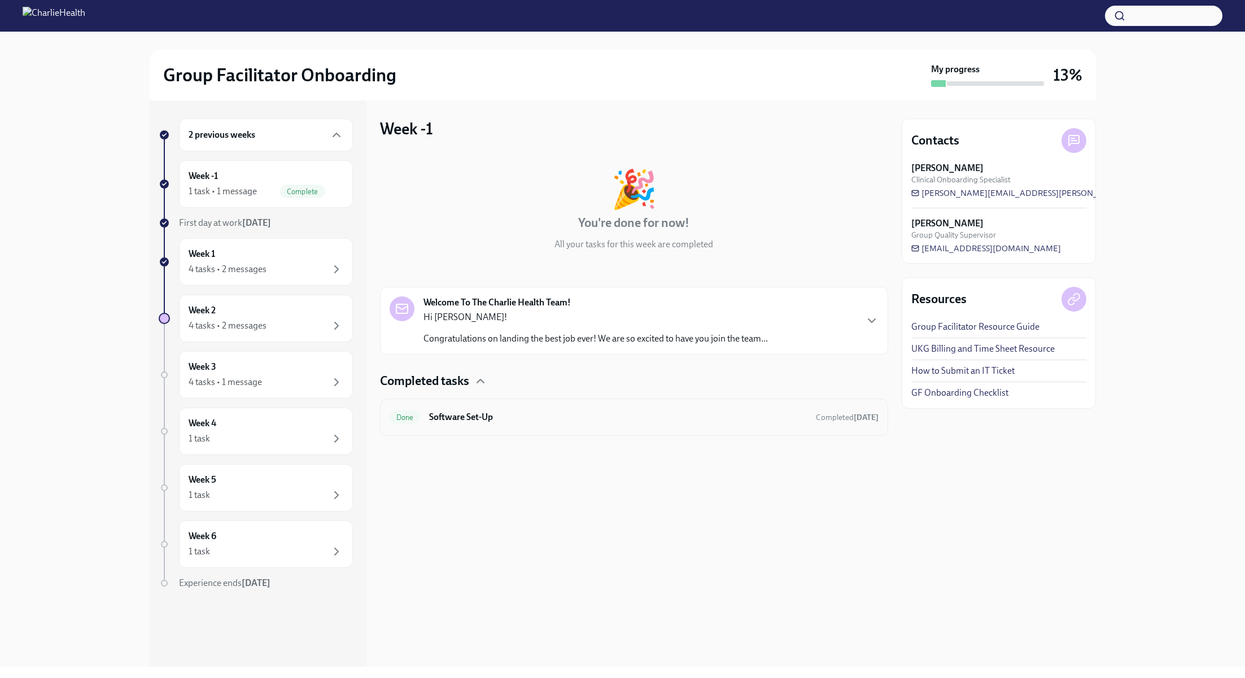
click at [531, 417] on h6 "Software Set-Up" at bounding box center [617, 417] width 377 height 12
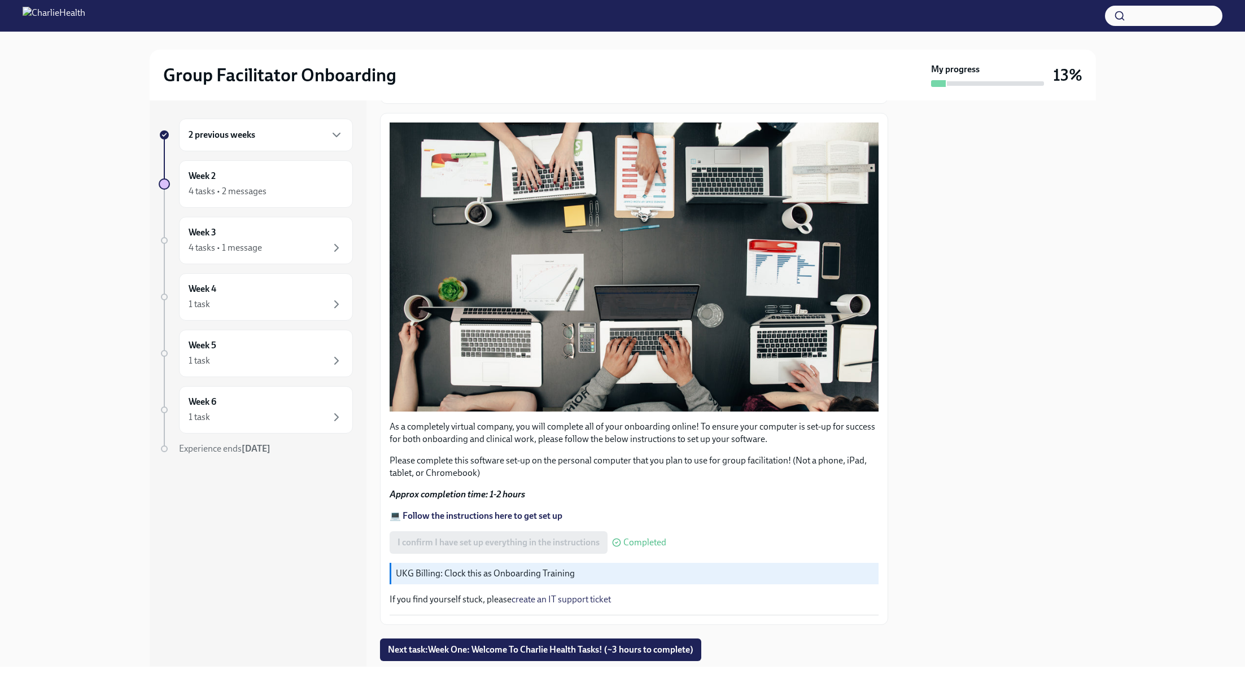
scroll to position [153, 0]
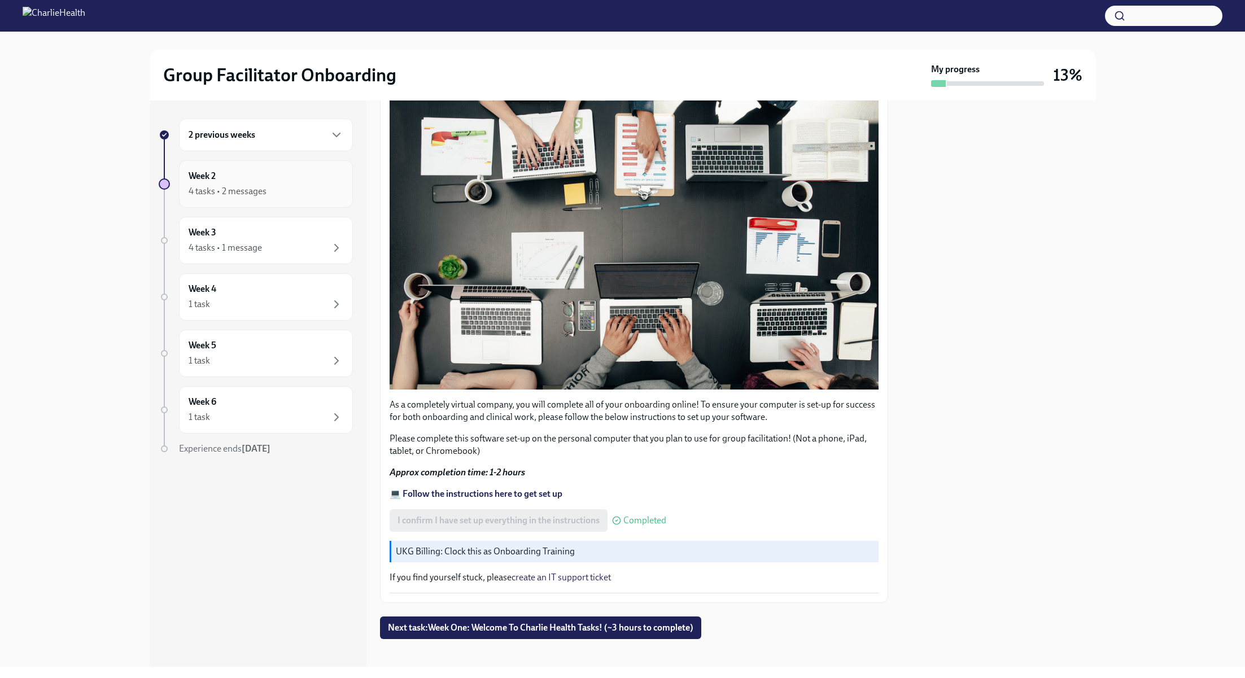
click at [296, 199] on div "Week 2 4 tasks • 2 messages" at bounding box center [266, 183] width 174 height 47
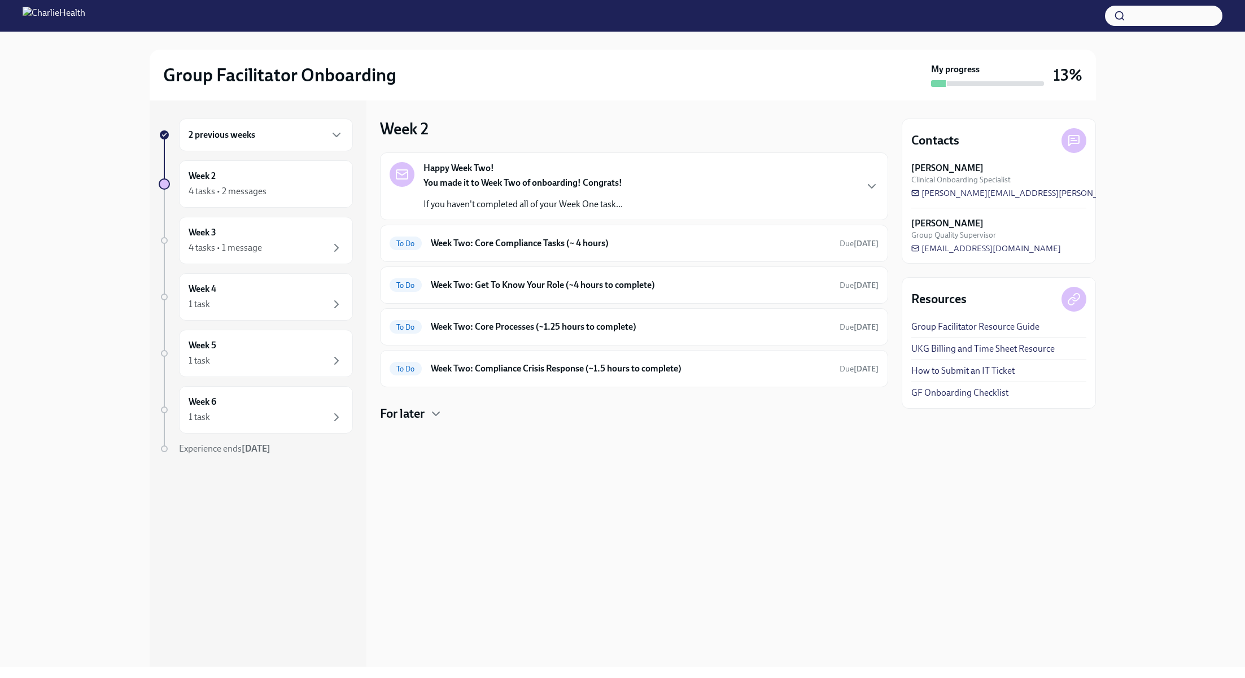
click at [290, 144] on div "2 previous weeks" at bounding box center [266, 135] width 174 height 33
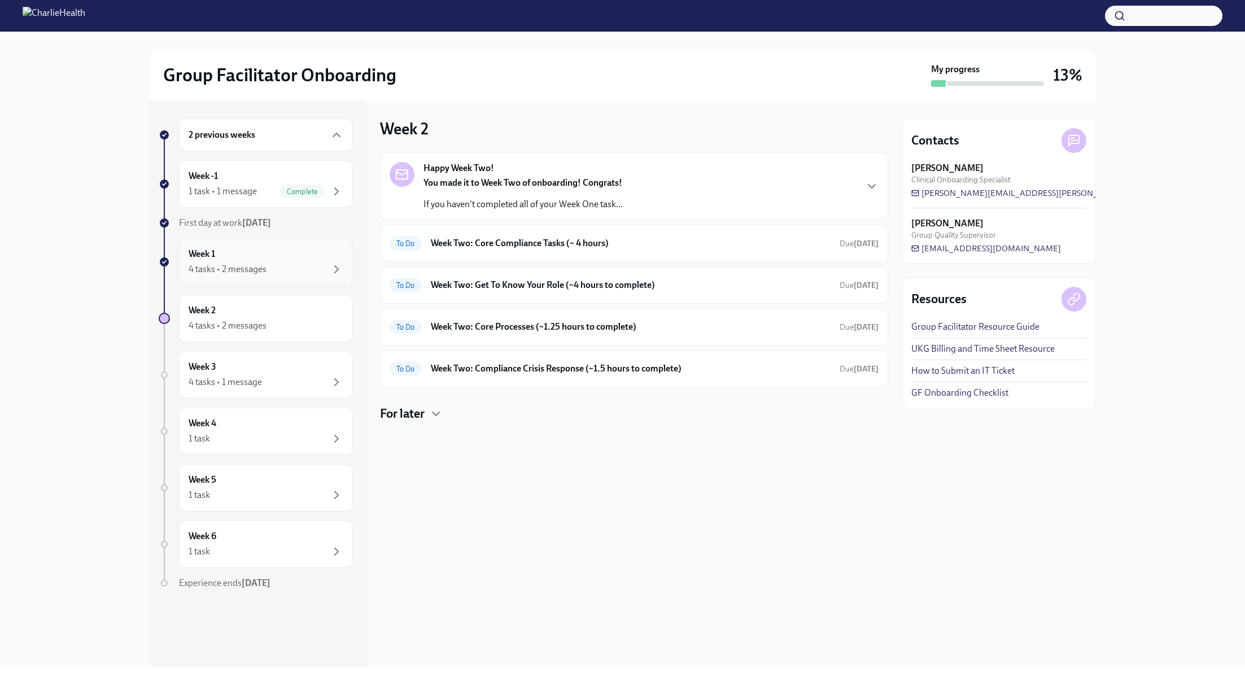
click at [279, 256] on div "Week 1 4 tasks • 2 messages" at bounding box center [266, 262] width 155 height 28
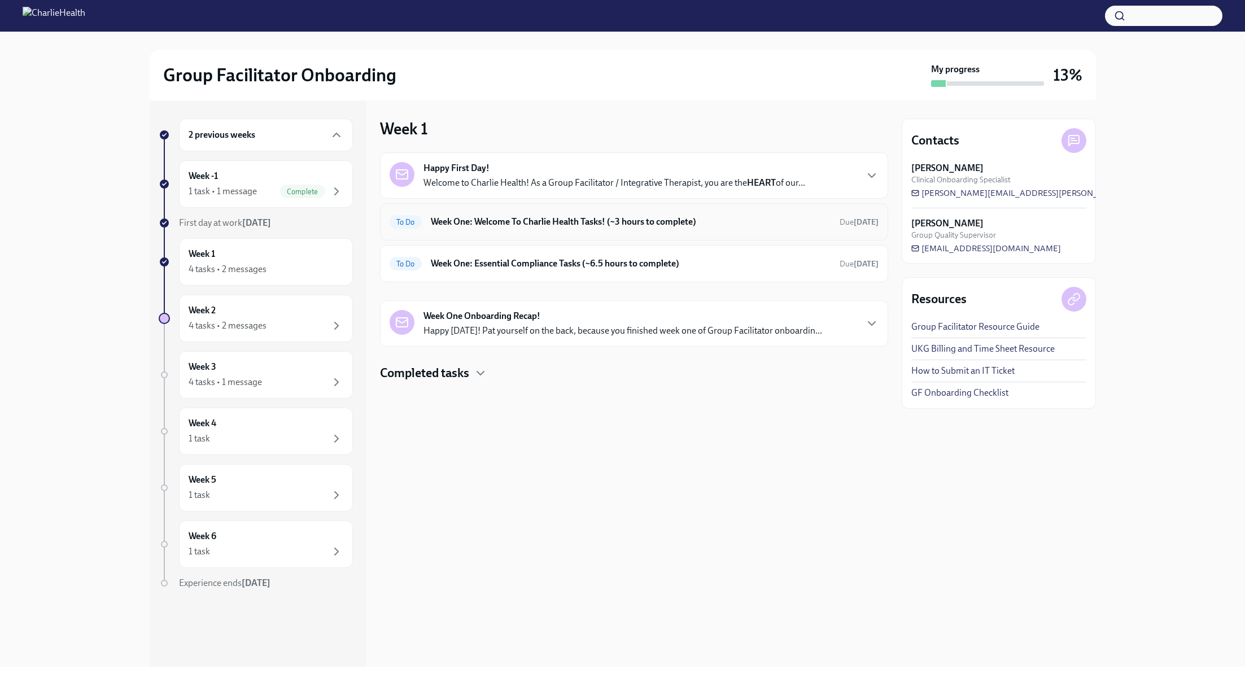
click at [571, 223] on h6 "Week One: Welcome To Charlie Health Tasks! (~3 hours to complete)" at bounding box center [631, 222] width 400 height 12
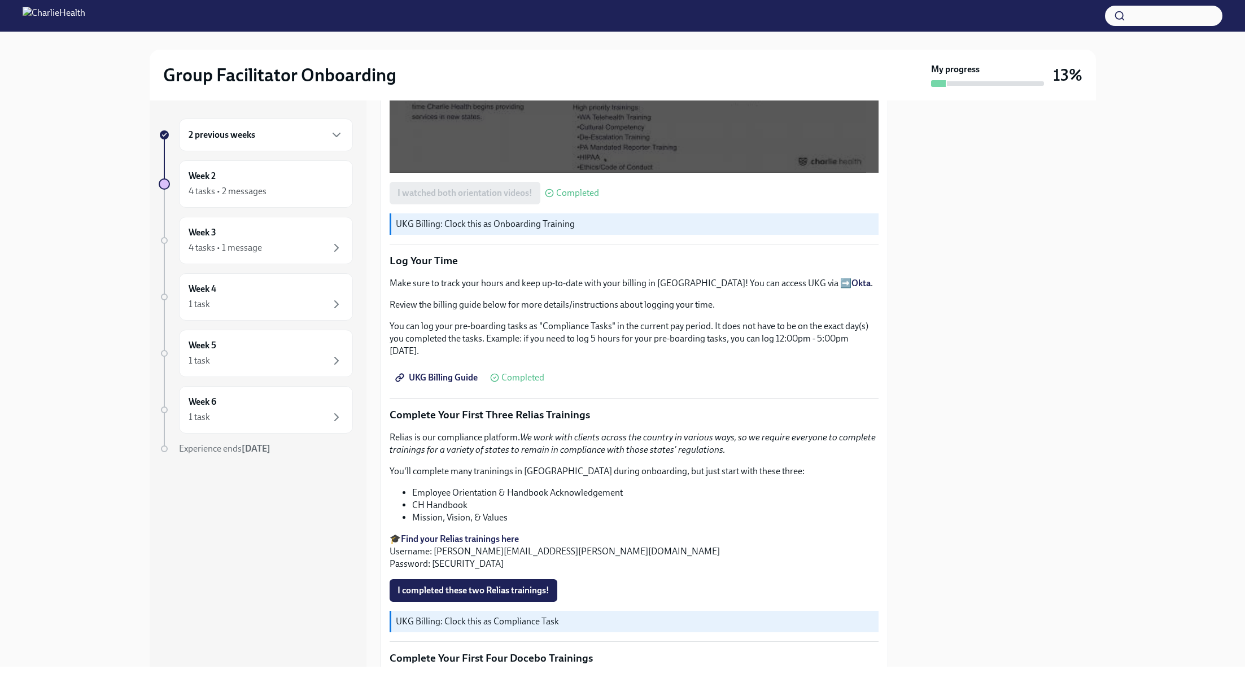
scroll to position [1077, 0]
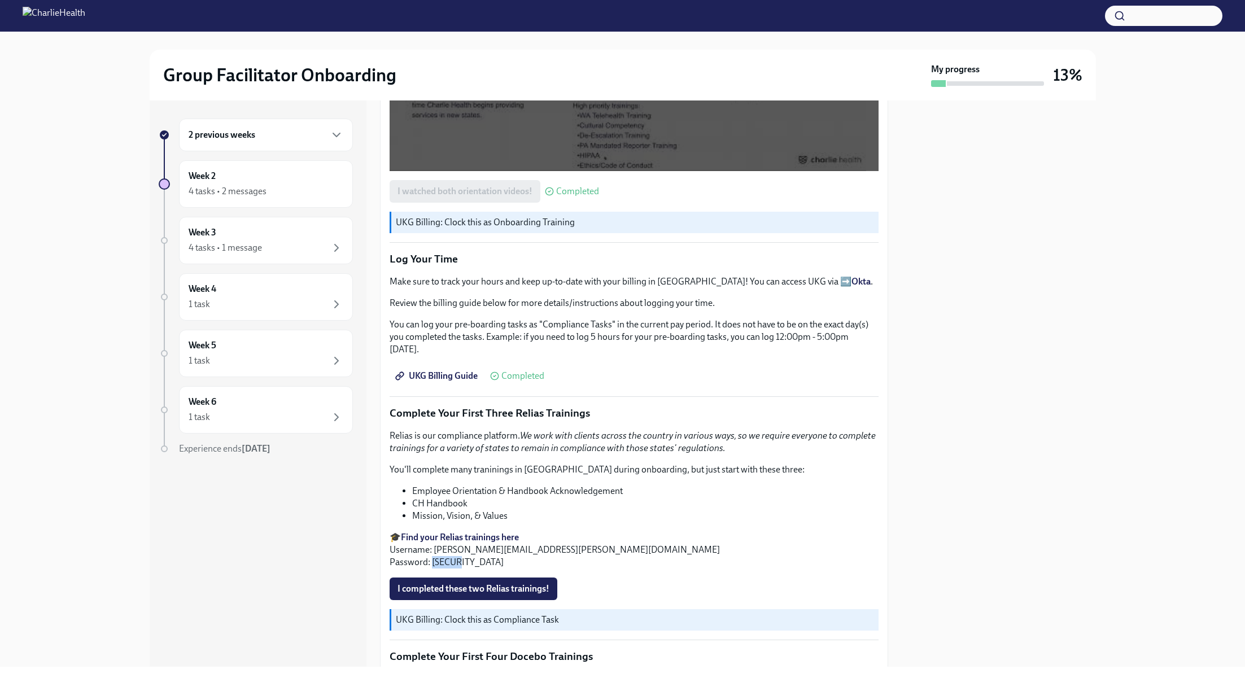
drag, startPoint x: 457, startPoint y: 554, endPoint x: 431, endPoint y: 556, distance: 26.1
click at [431, 556] on p "🎓 Find your Relias trainings here Username: aydee.bailey@charliehealth.com Pass…" at bounding box center [634, 549] width 489 height 37
copy p "ch1234"
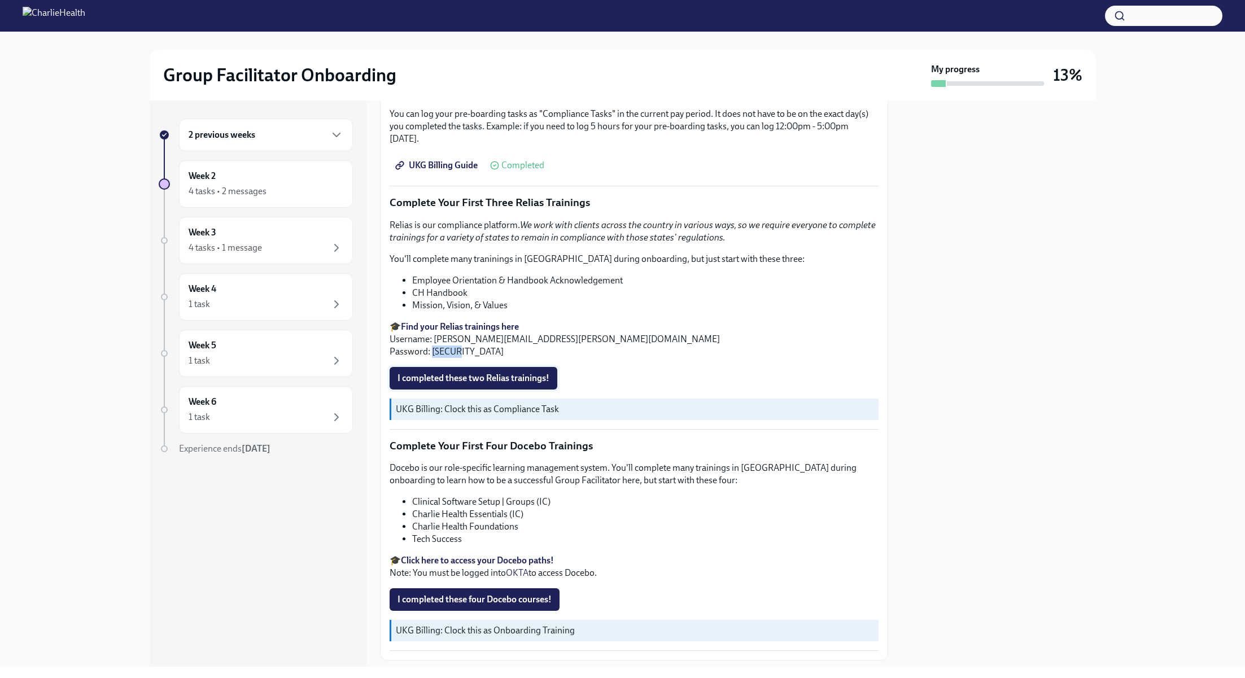
scroll to position [1297, 0]
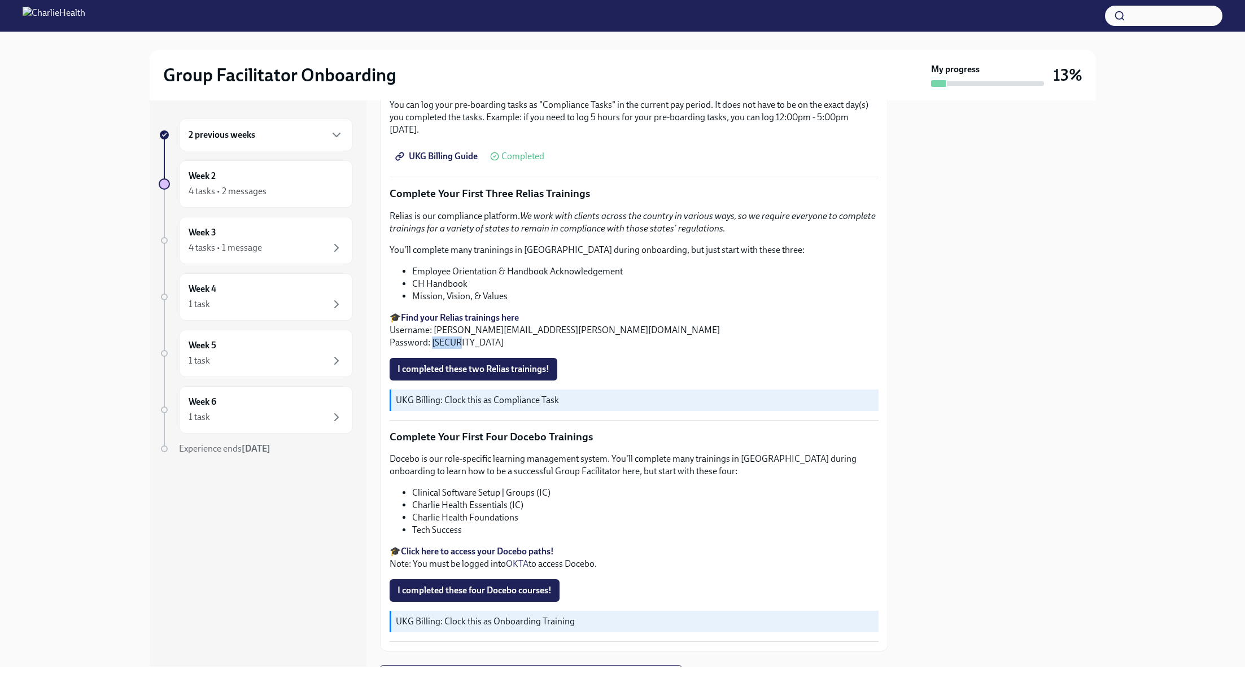
click at [491, 312] on strong "Find your Relias trainings here" at bounding box center [460, 317] width 118 height 11
drag, startPoint x: 582, startPoint y: 320, endPoint x: 432, endPoint y: 320, distance: 149.6
click at [432, 320] on p "🎓 Find your Relias trainings here Username: aydee.bailey@charliehealth.com Pass…" at bounding box center [634, 330] width 489 height 37
copy p "aydee.bailey@charliehealth.com"
